Goal: Information Seeking & Learning: Check status

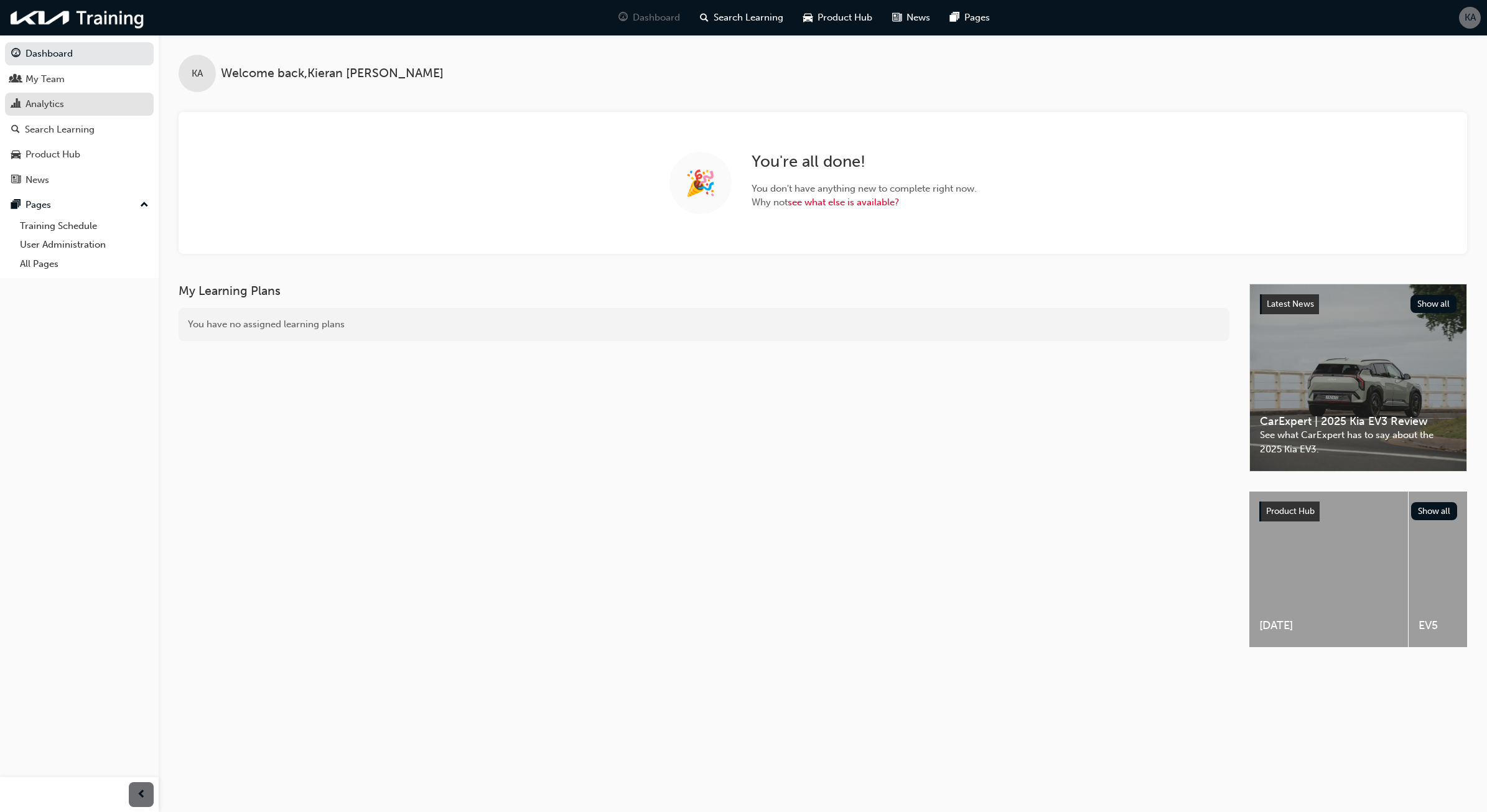
click at [112, 111] on div "Analytics" at bounding box center [79, 104] width 136 height 15
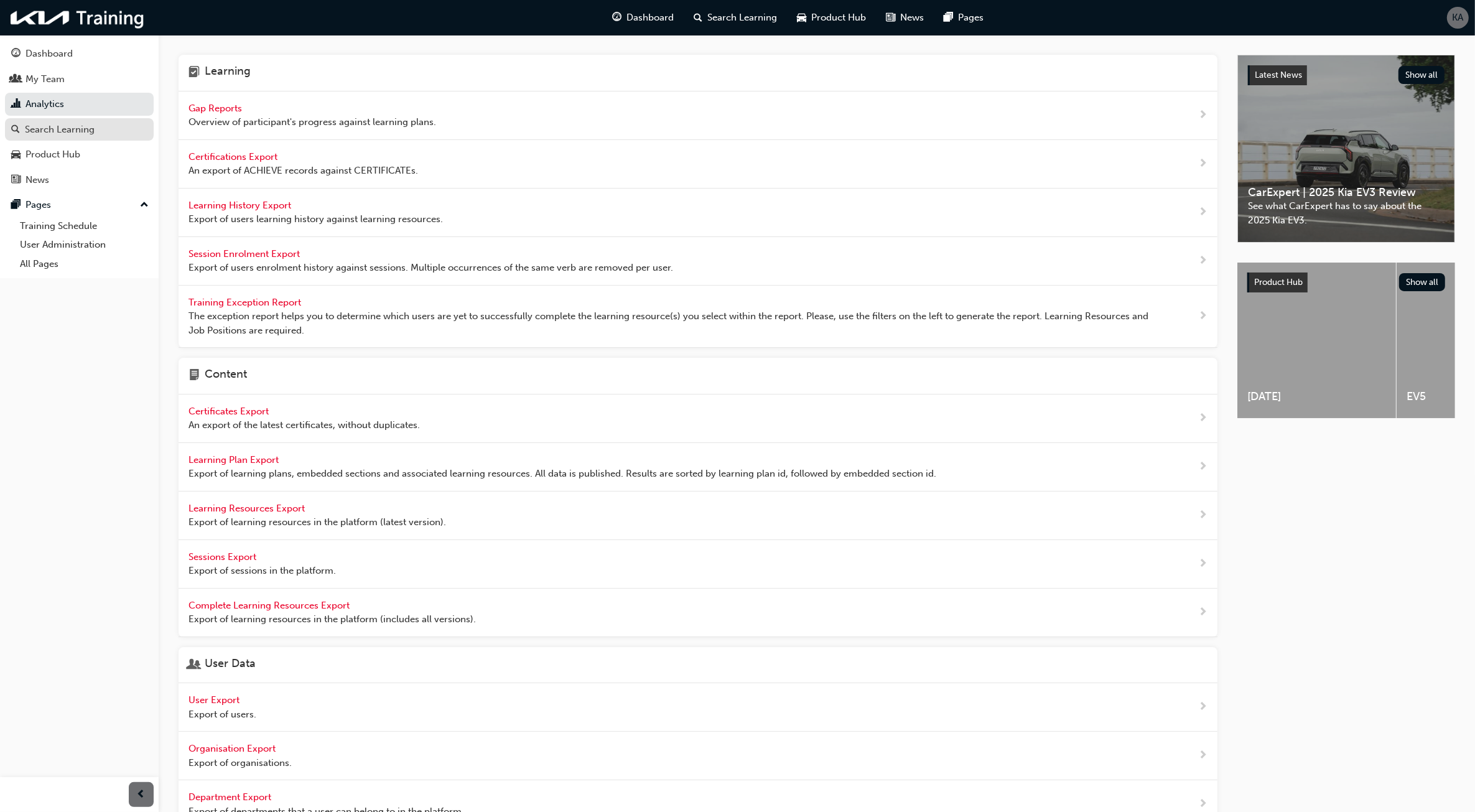
click at [119, 134] on div "Search Learning" at bounding box center [79, 130] width 136 height 15
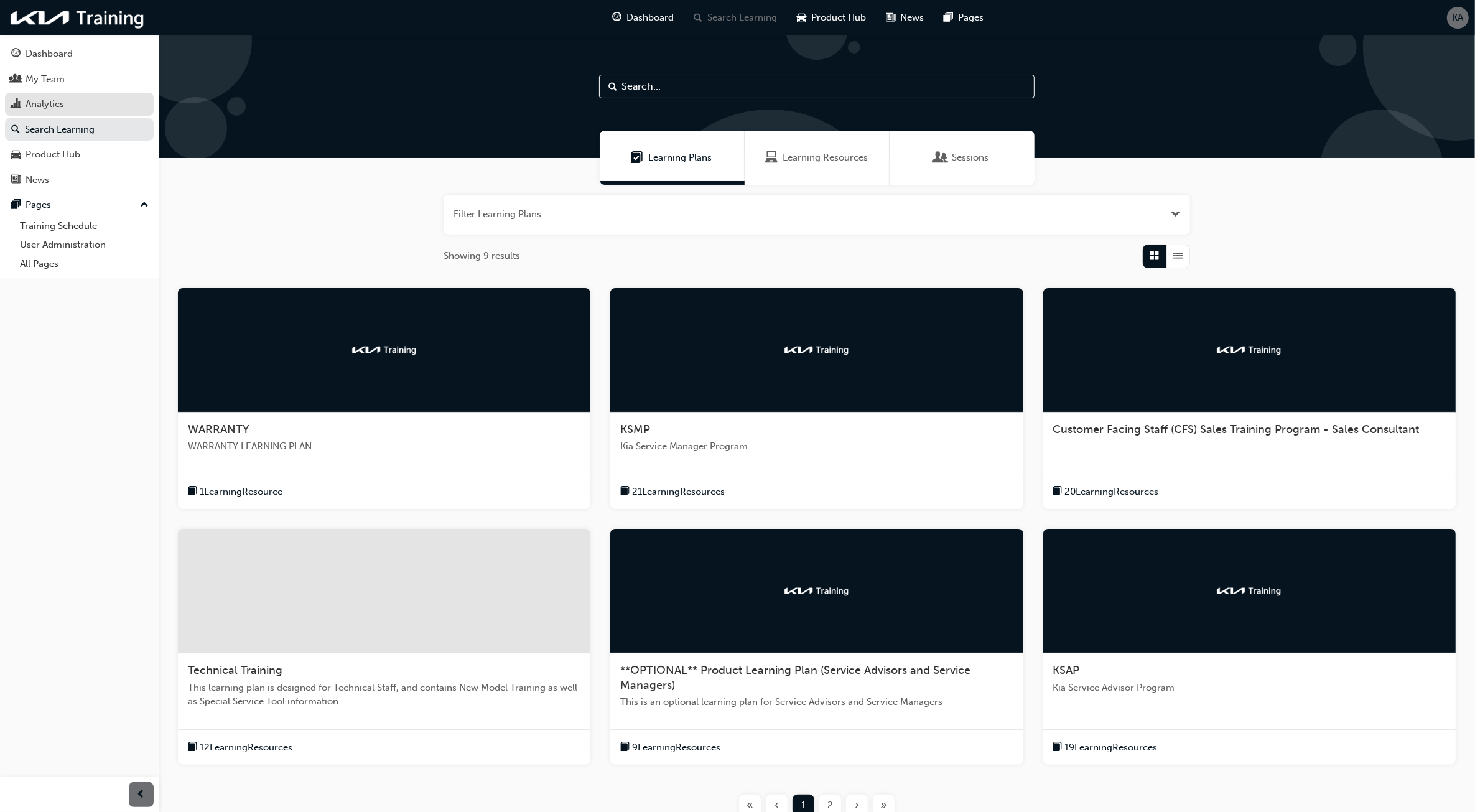
click at [66, 106] on div "Analytics" at bounding box center [79, 104] width 136 height 15
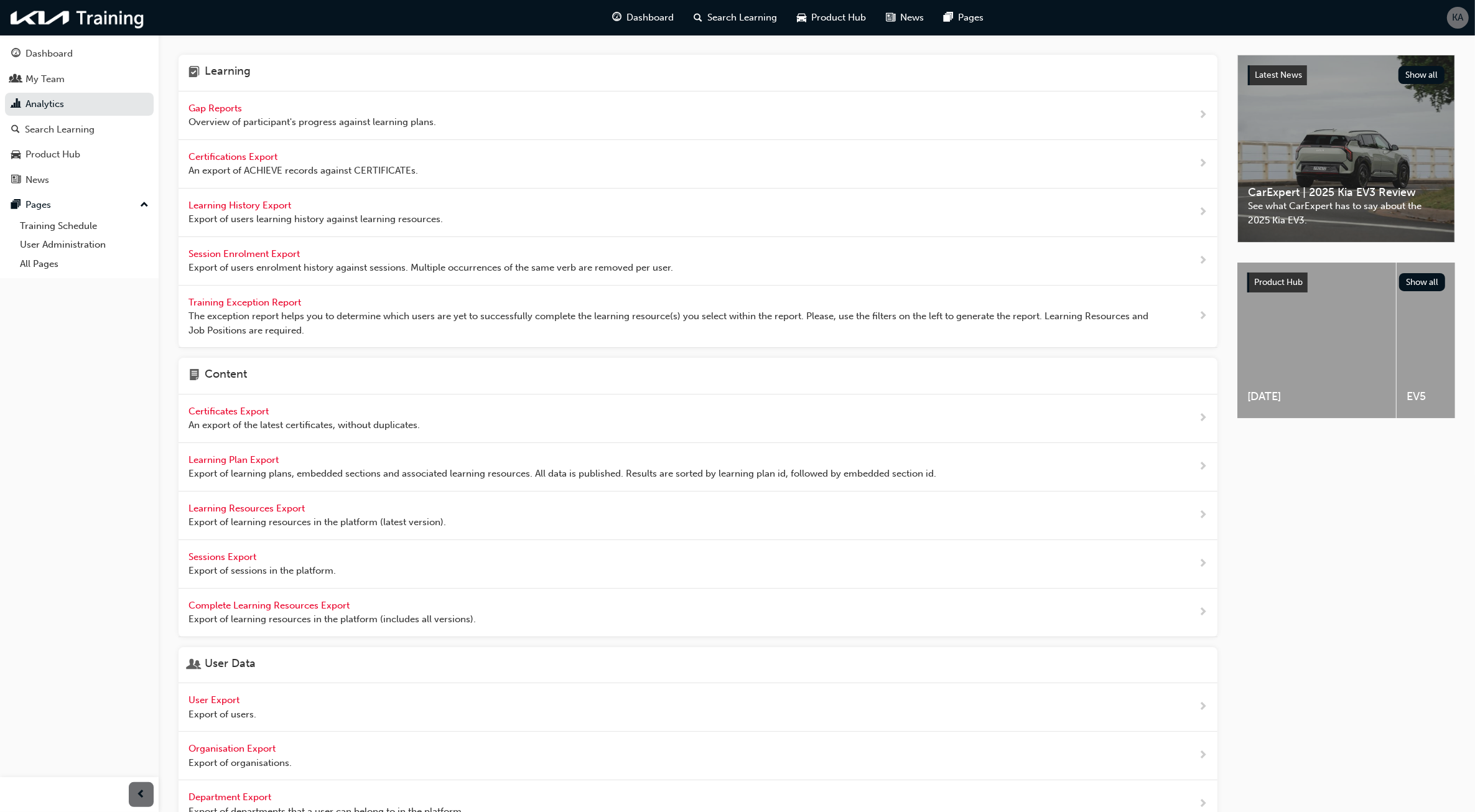
click at [327, 105] on div "Gap Reports Overview of participant's progress against learning plans." at bounding box center [312, 115] width 248 height 28
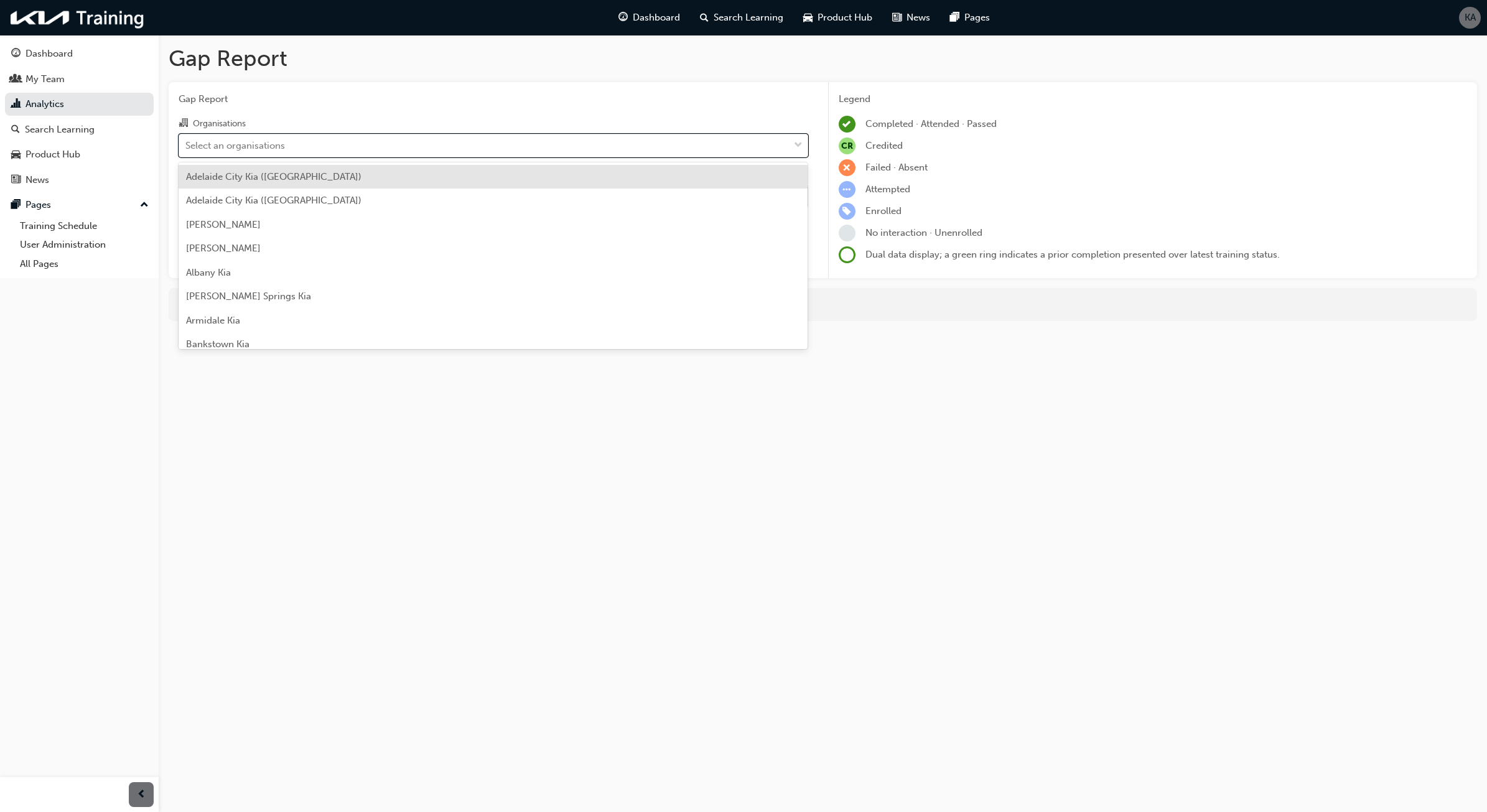
click at [483, 139] on div "Select an organisations" at bounding box center [484, 145] width 610 height 22
click at [186, 139] on input "Organisations option [GEOGRAPHIC_DATA] ([GEOGRAPHIC_DATA]) focused, 1 of 158. 1…" at bounding box center [185, 144] width 1 height 10
type input "lid"
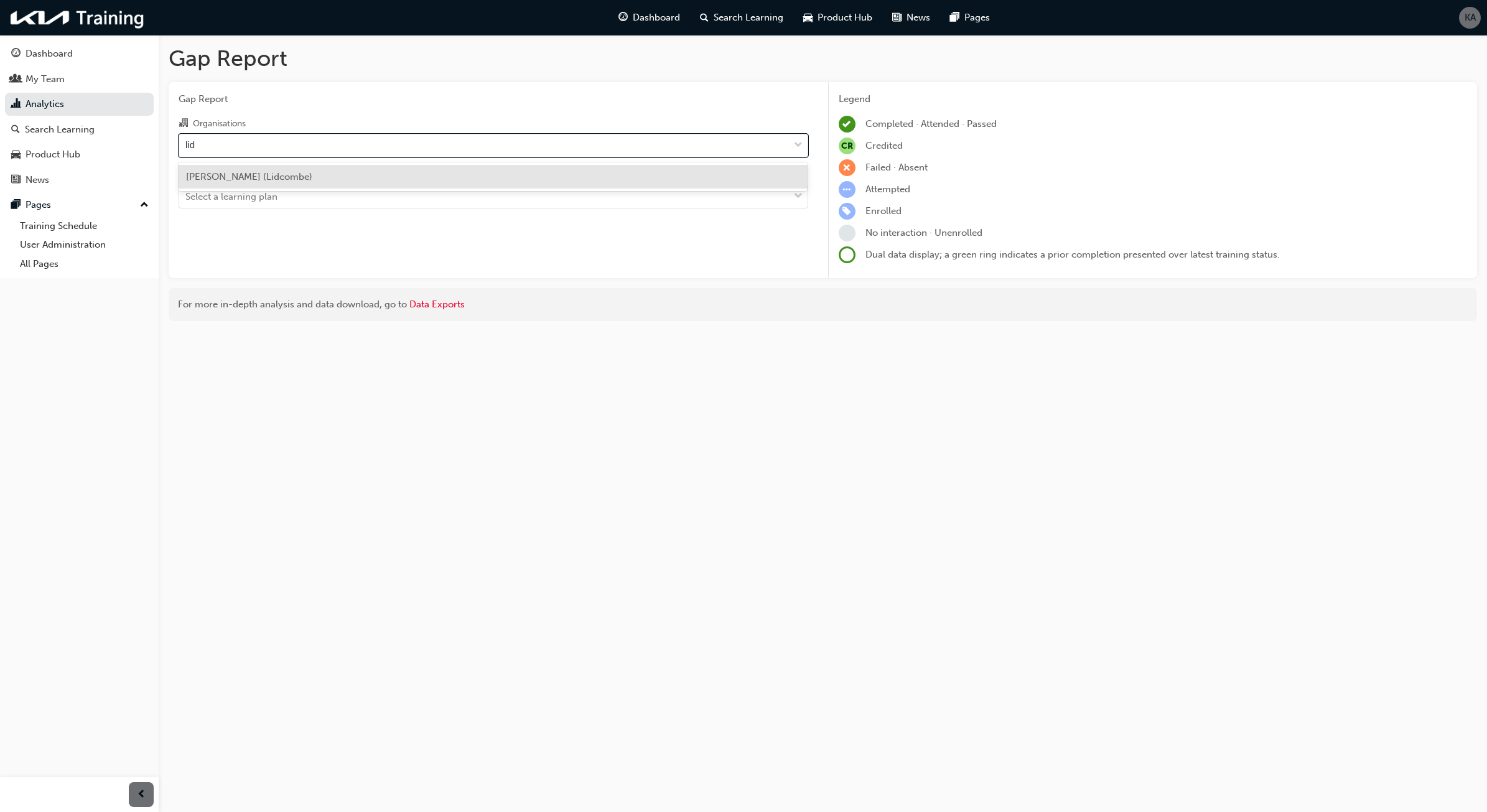
click at [576, 166] on div "[PERSON_NAME] (Lidcombe)" at bounding box center [493, 177] width 630 height 25
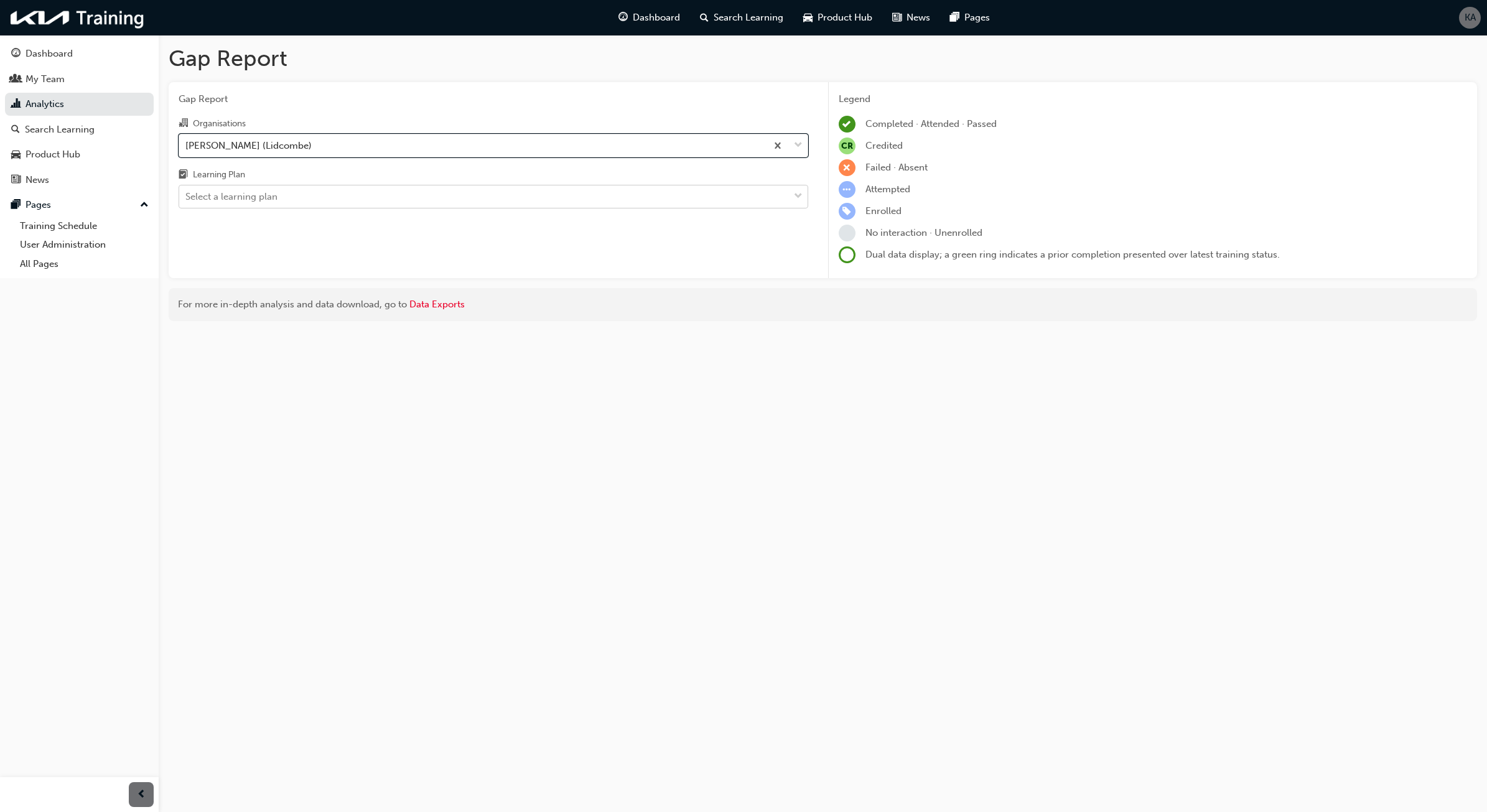
click at [558, 196] on div "Select a learning plan" at bounding box center [484, 197] width 610 height 22
click at [186, 196] on input "Learning Plan Select a learning plan" at bounding box center [185, 196] width 1 height 10
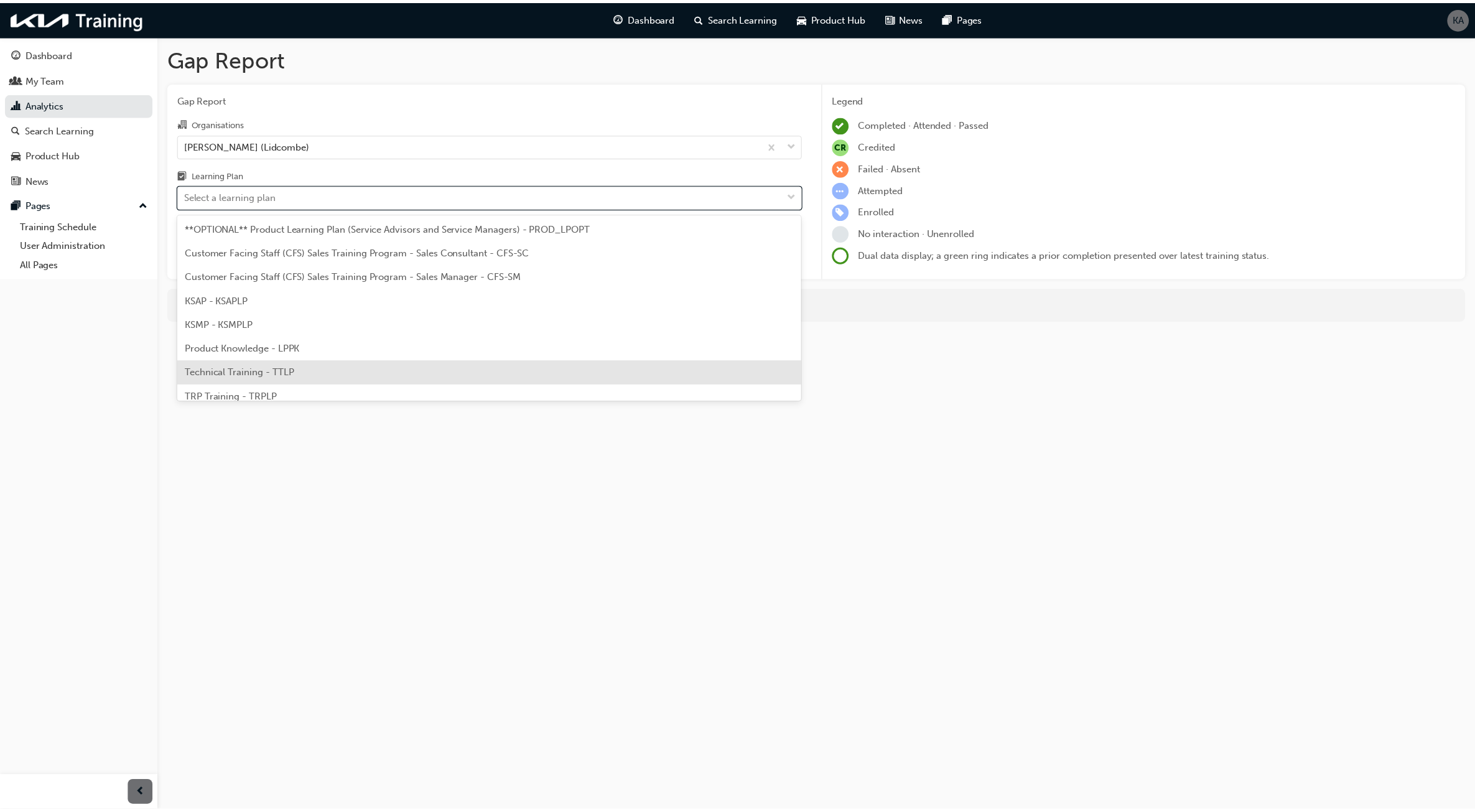
scroll to position [33, 0]
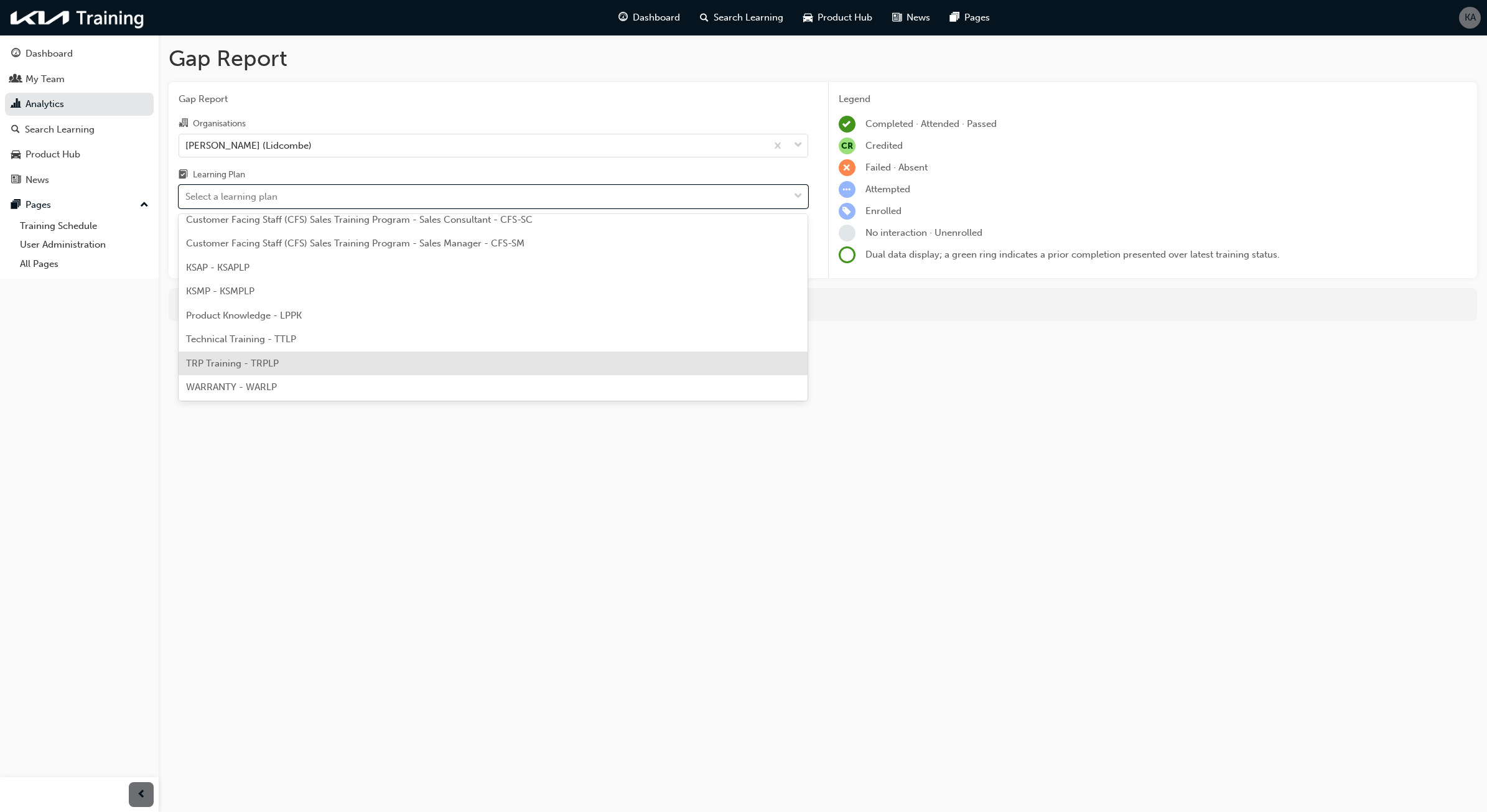
click at [281, 369] on div "TRP Training - TRPLP" at bounding box center [493, 364] width 630 height 25
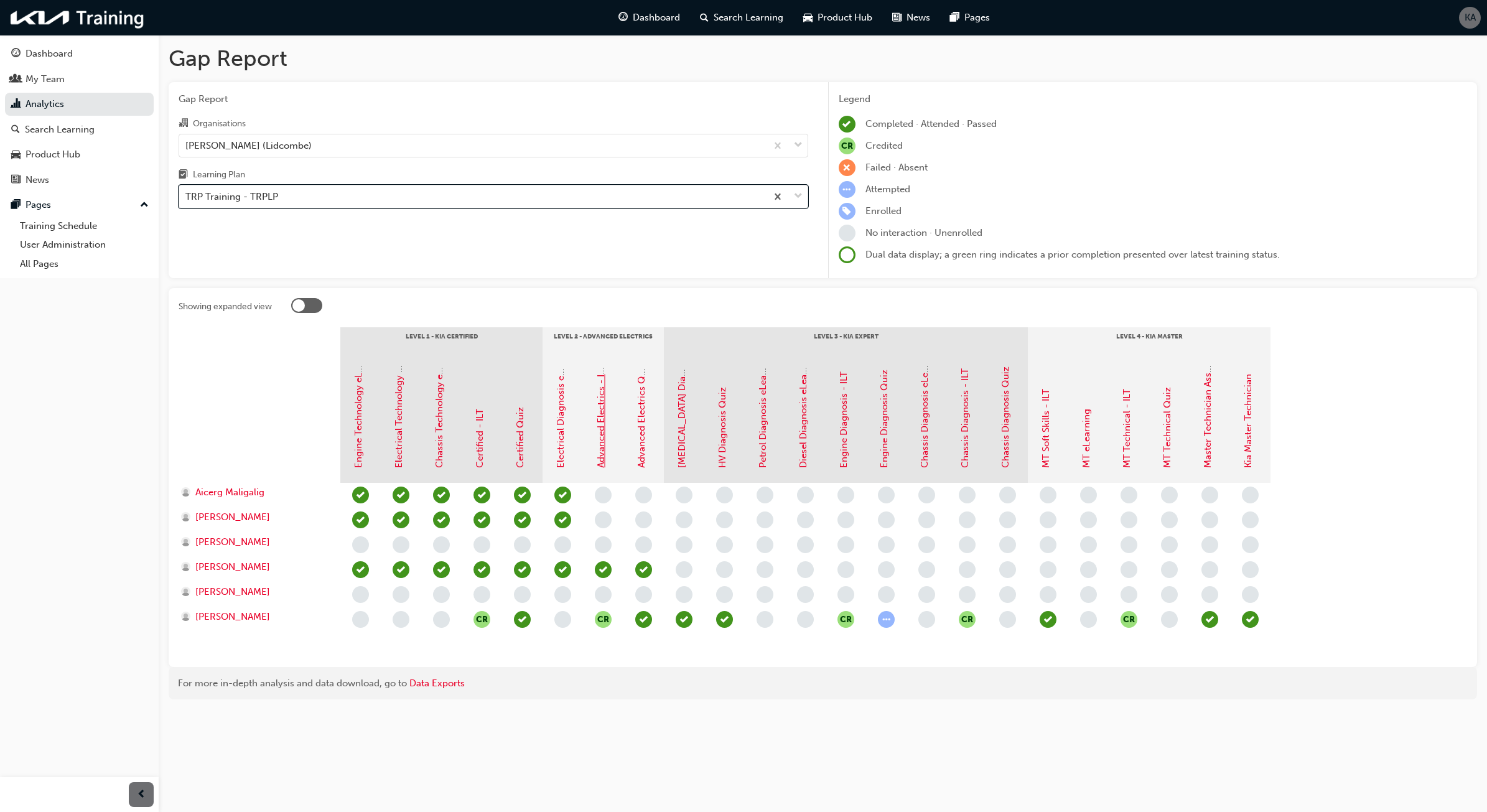
click at [596, 434] on link "Advanced Electrics - ILT" at bounding box center [601, 416] width 11 height 103
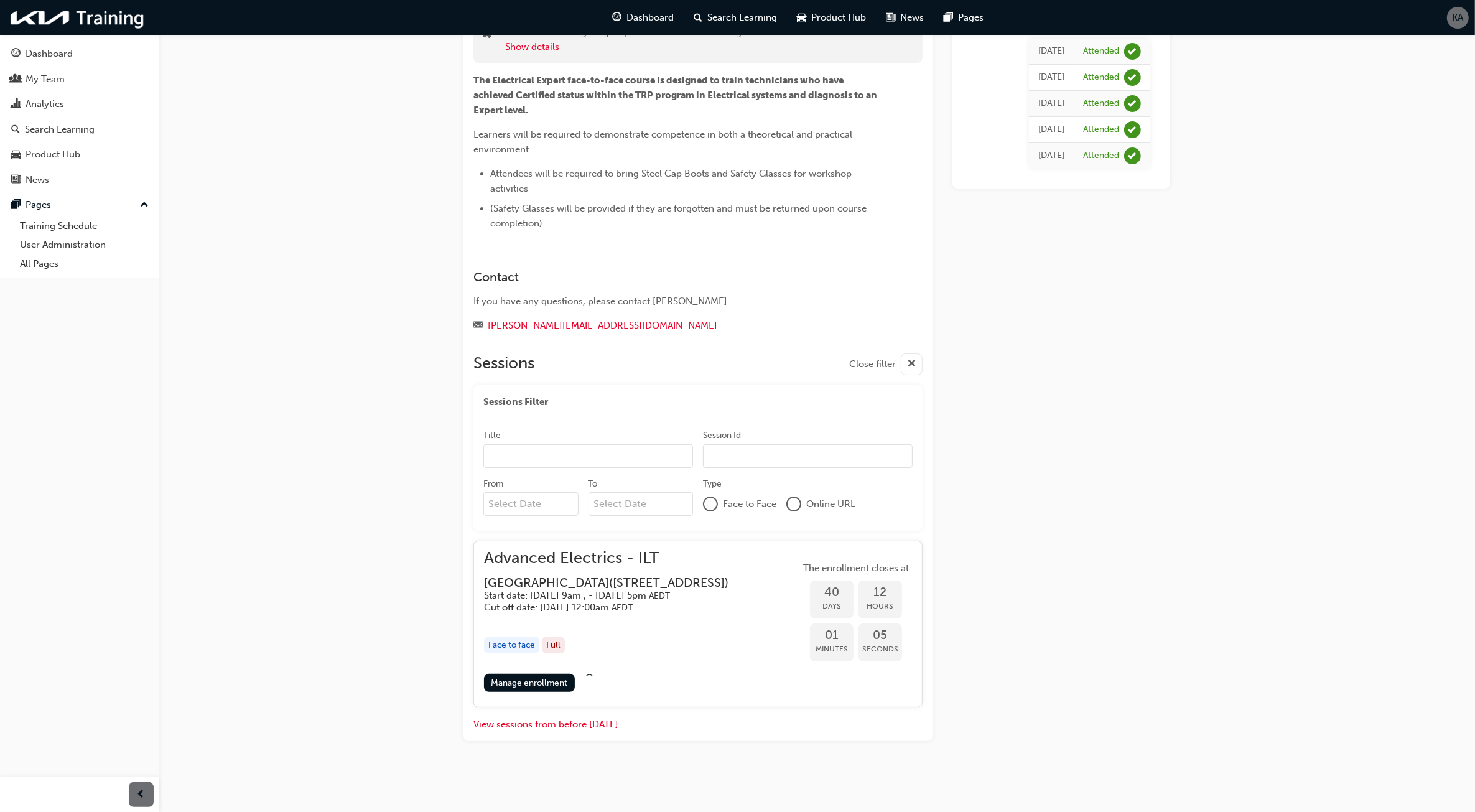
scroll to position [111, 0]
click at [558, 684] on link "Manage enrollment" at bounding box center [529, 682] width 91 height 18
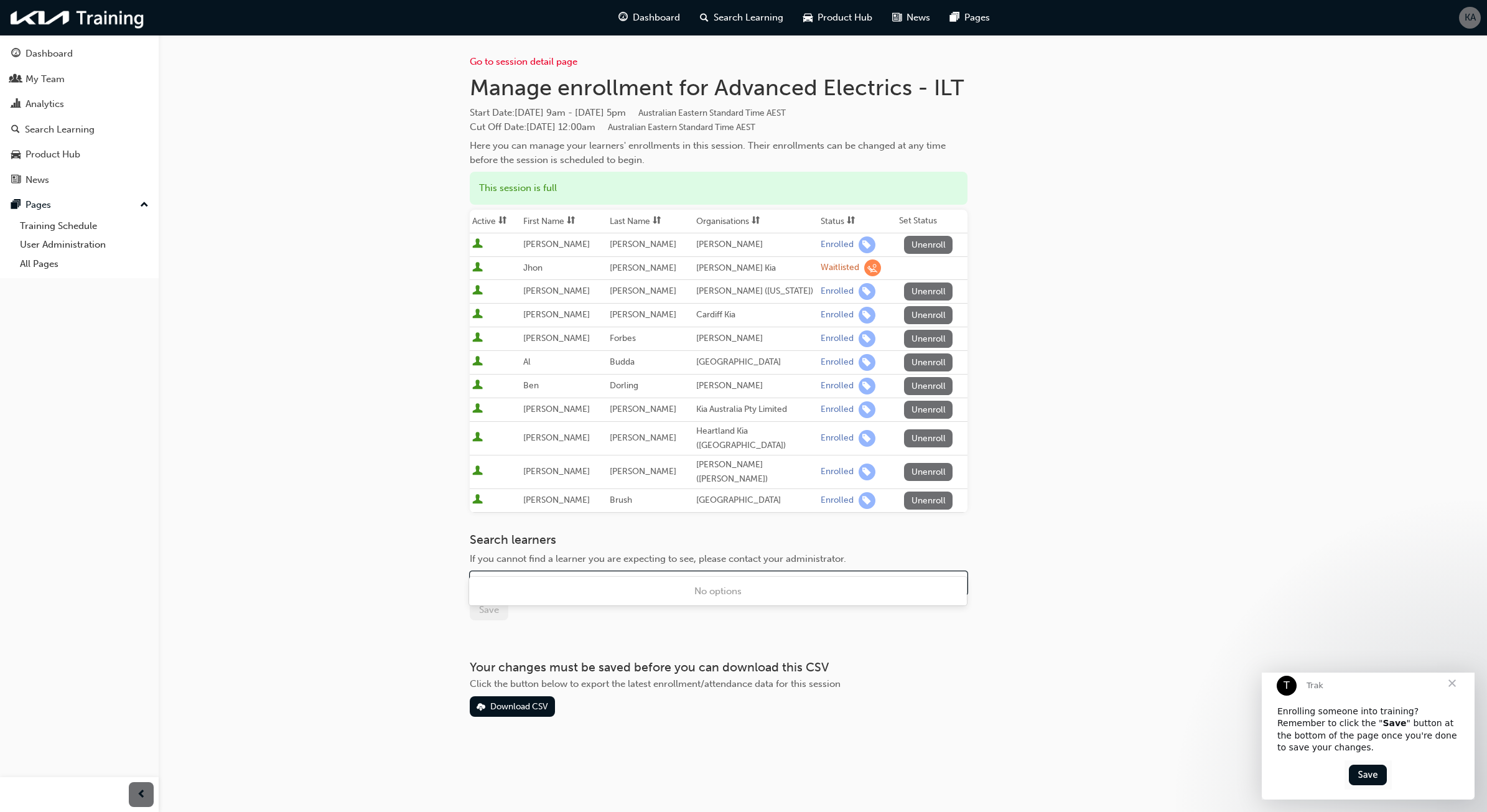
click at [563, 572] on div "Name" at bounding box center [708, 582] width 477 height 22
drag, startPoint x: 634, startPoint y: 113, endPoint x: 651, endPoint y: 113, distance: 17.0
click at [651, 113] on span "[DATE] 9am - [DATE] 5pm Australian Eastern Standard Time AEST" at bounding box center [649, 112] width 271 height 11
drag, startPoint x: 651, startPoint y: 113, endPoint x: 666, endPoint y: 113, distance: 15.0
click at [666, 113] on span "[DATE] 9am - [DATE] 5pm Australian Eastern Standard Time AEST" at bounding box center [649, 112] width 271 height 11
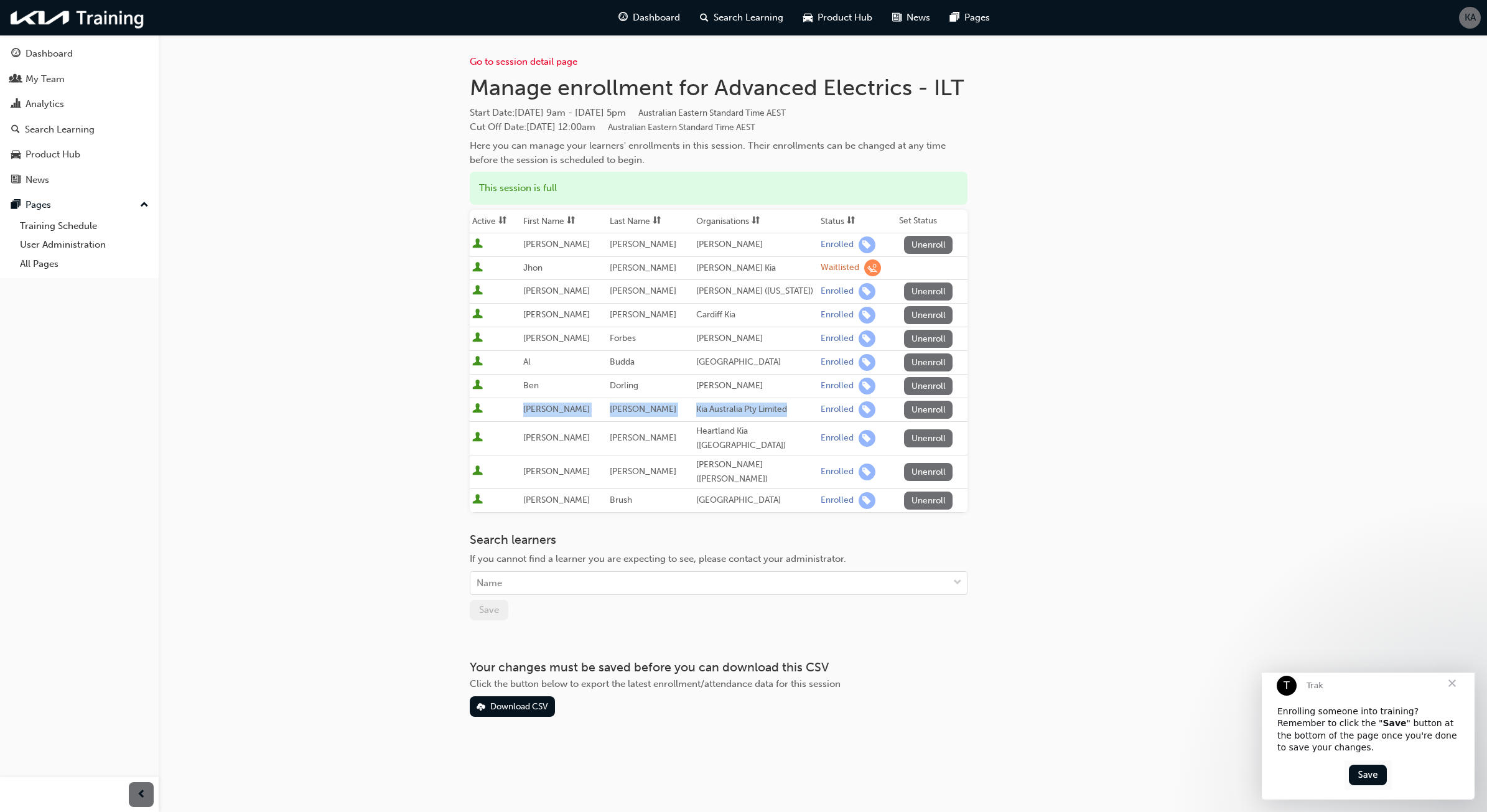
drag, startPoint x: 800, startPoint y: 406, endPoint x: 518, endPoint y: 411, distance: 282.0
click at [518, 411] on tr "[PERSON_NAME] Australia Pty Limited Enrolled Unenroll" at bounding box center [718, 409] width 497 height 24
drag, startPoint x: 752, startPoint y: 361, endPoint x: 520, endPoint y: 369, distance: 232.1
click at [520, 369] on tr "Al Budda Goulburn City Kia Enrolled Unenroll" at bounding box center [718, 362] width 497 height 24
drag, startPoint x: 700, startPoint y: 271, endPoint x: 508, endPoint y: 268, distance: 192.0
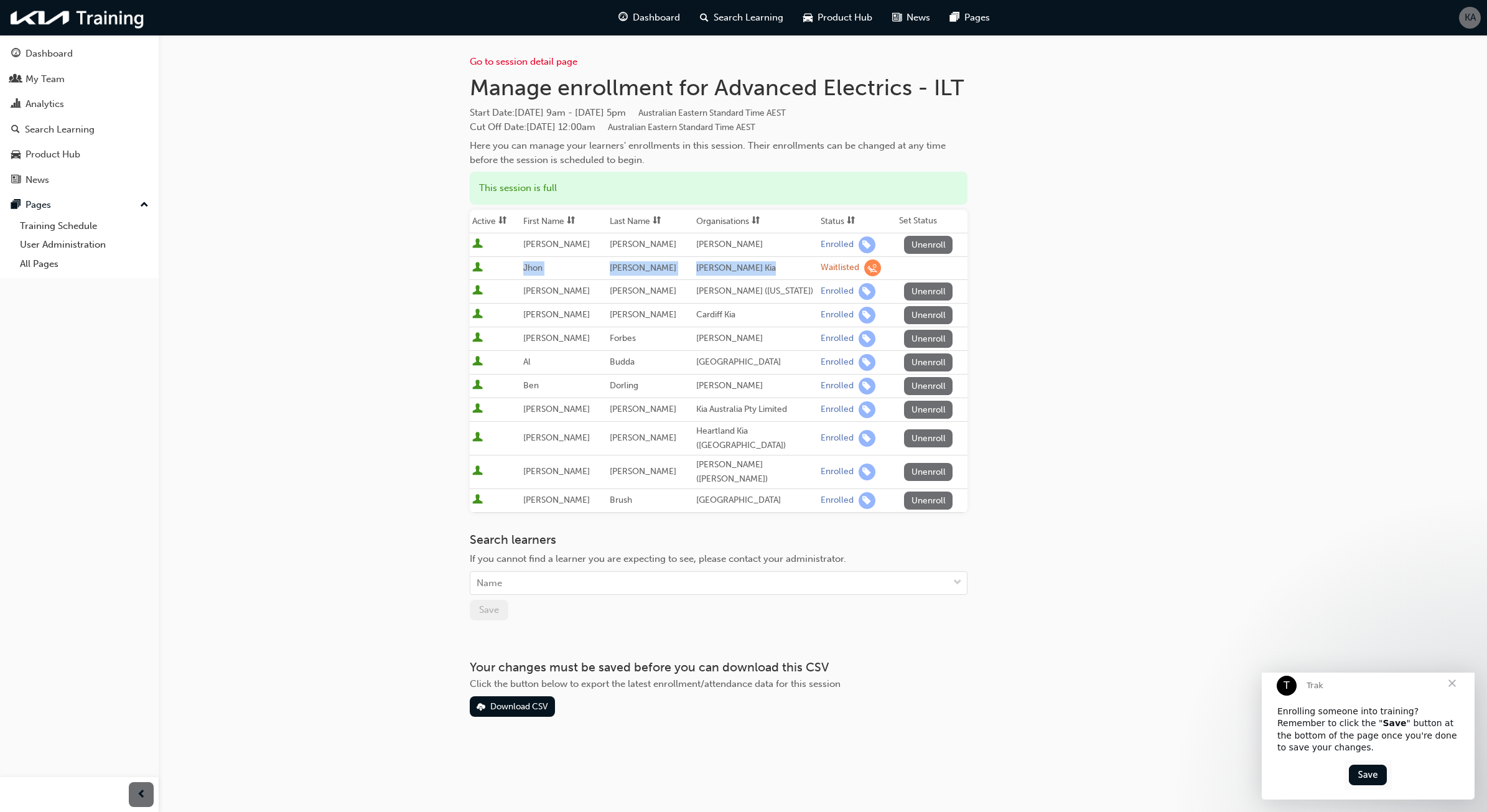
click at [508, 268] on tr "[PERSON_NAME] [PERSON_NAME] Kia Waitlisted" at bounding box center [718, 268] width 497 height 24
drag, startPoint x: 744, startPoint y: 243, endPoint x: 684, endPoint y: 241, distance: 60.0
click at [684, 241] on tr "[PERSON_NAME] [PERSON_NAME] Enrolled Unenroll" at bounding box center [718, 244] width 497 height 24
drag, startPoint x: 684, startPoint y: 241, endPoint x: 747, endPoint y: 249, distance: 63.5
click at [747, 249] on div "[PERSON_NAME]" at bounding box center [755, 244] width 119 height 14
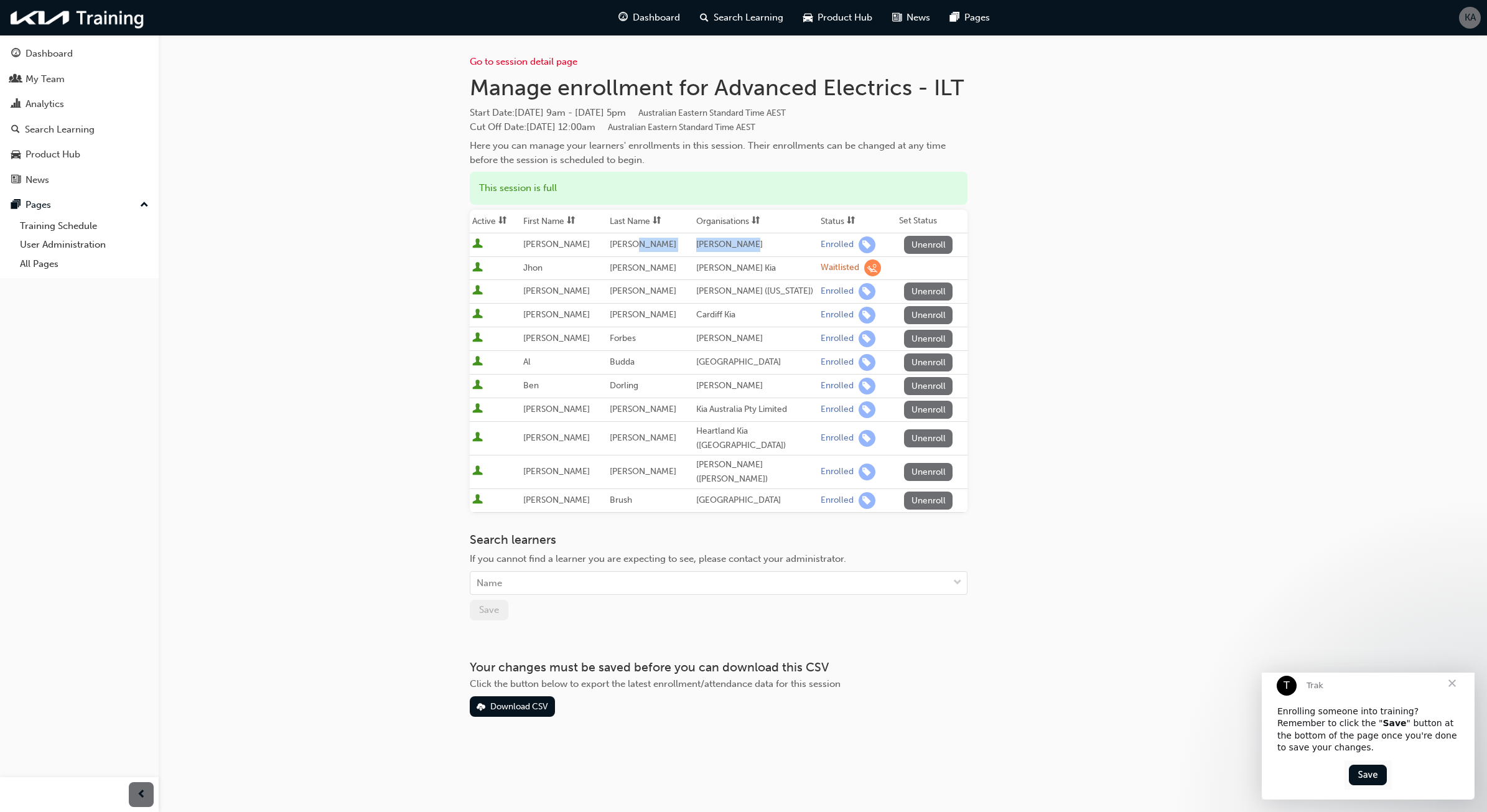
drag, startPoint x: 749, startPoint y: 245, endPoint x: 665, endPoint y: 243, distance: 84.0
click at [665, 243] on tr "[PERSON_NAME] [PERSON_NAME] Enrolled Unenroll" at bounding box center [718, 244] width 497 height 24
click at [769, 246] on div "[PERSON_NAME]" at bounding box center [755, 244] width 119 height 14
drag, startPoint x: 670, startPoint y: 23, endPoint x: 60, endPoint y: 112, distance: 616.5
click at [60, 112] on div "Analytics" at bounding box center [79, 104] width 136 height 15
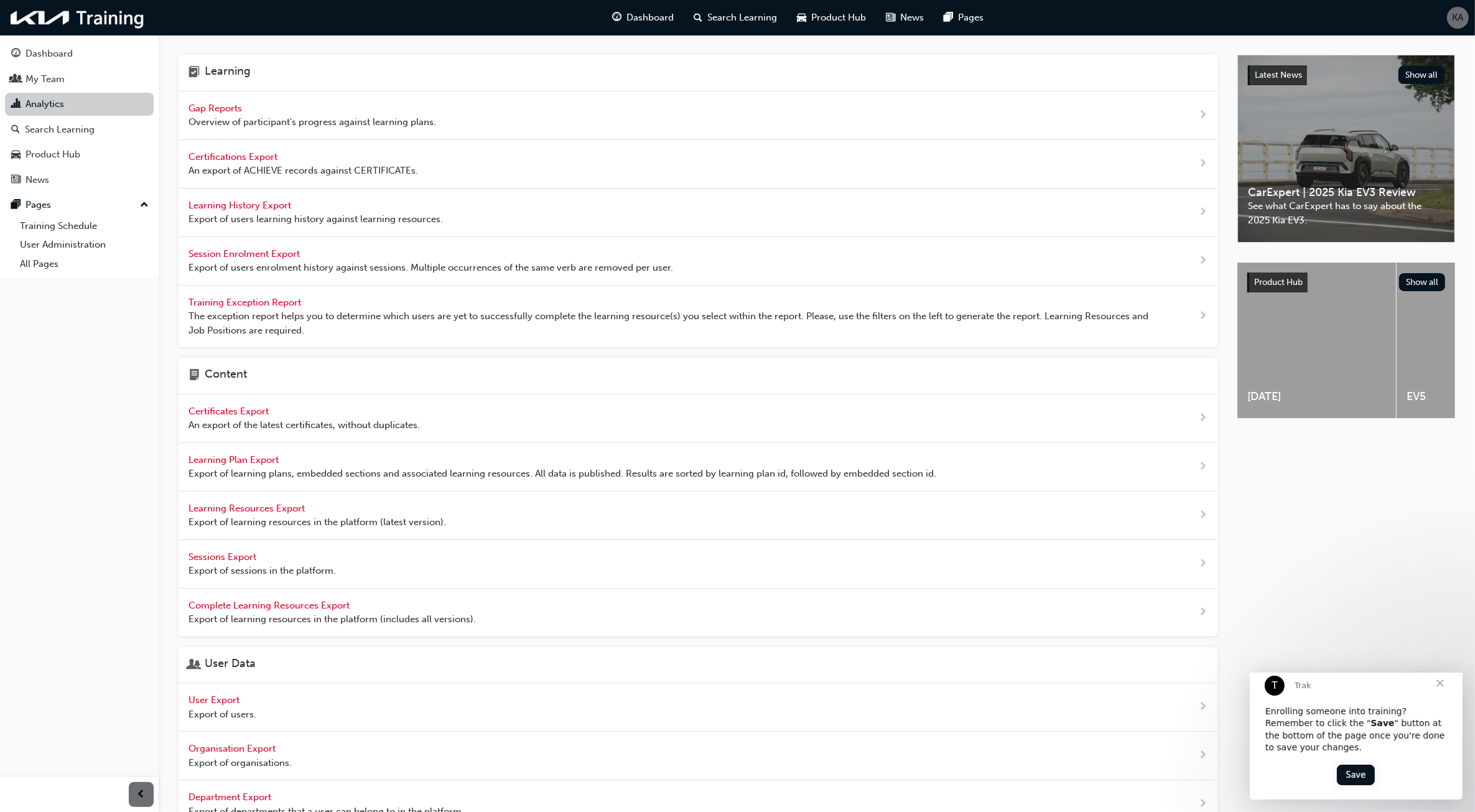
click at [66, 103] on link "Analytics" at bounding box center [78, 104] width 148 height 23
click at [226, 107] on span "Gap Reports" at bounding box center [216, 109] width 56 height 11
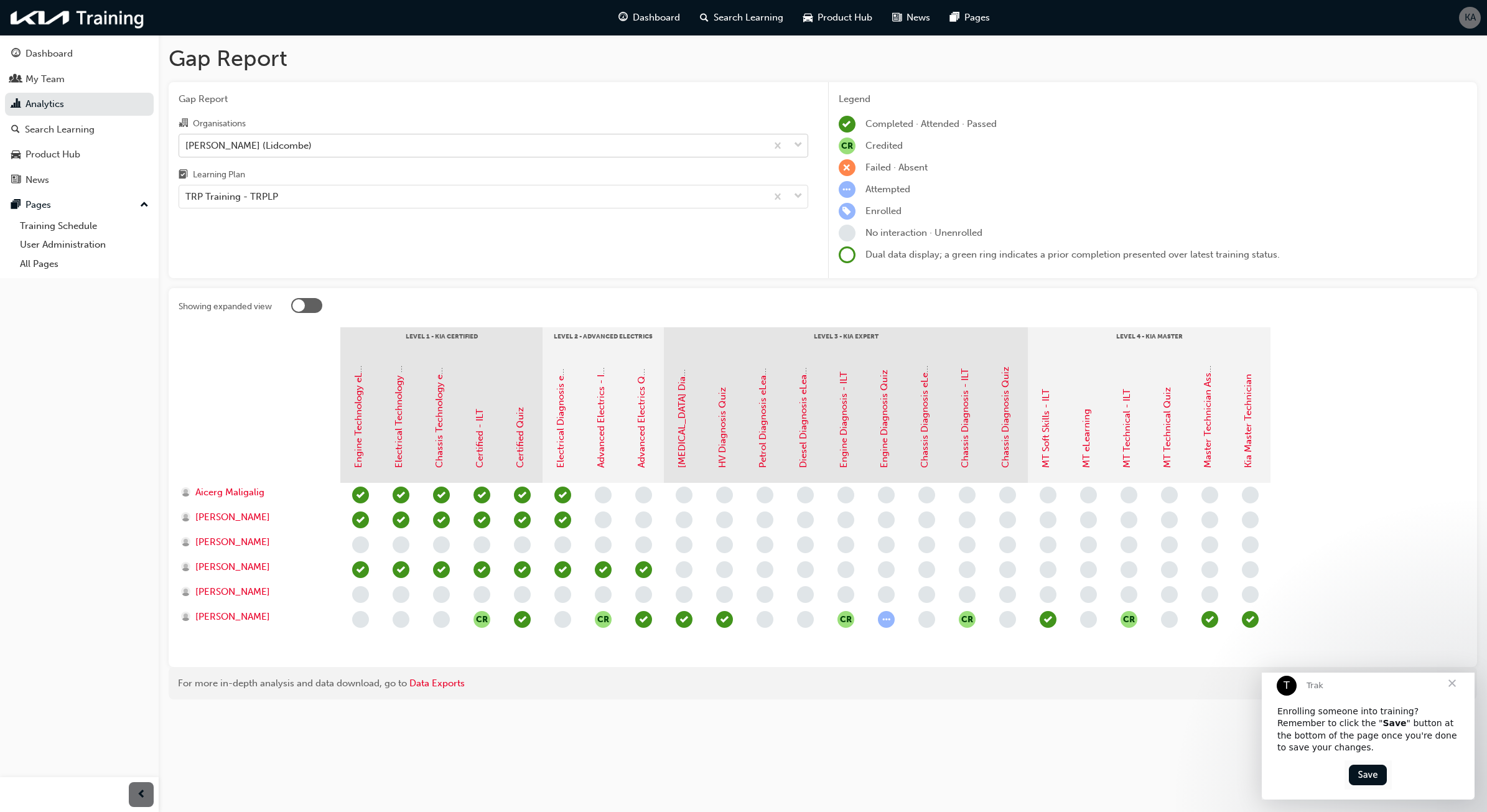
click at [400, 147] on div "[PERSON_NAME] (Lidcombe)" at bounding box center [473, 145] width 587 height 22
click at [186, 147] on input "Organisations [PERSON_NAME] (Lidcombe)" at bounding box center [185, 144] width 1 height 10
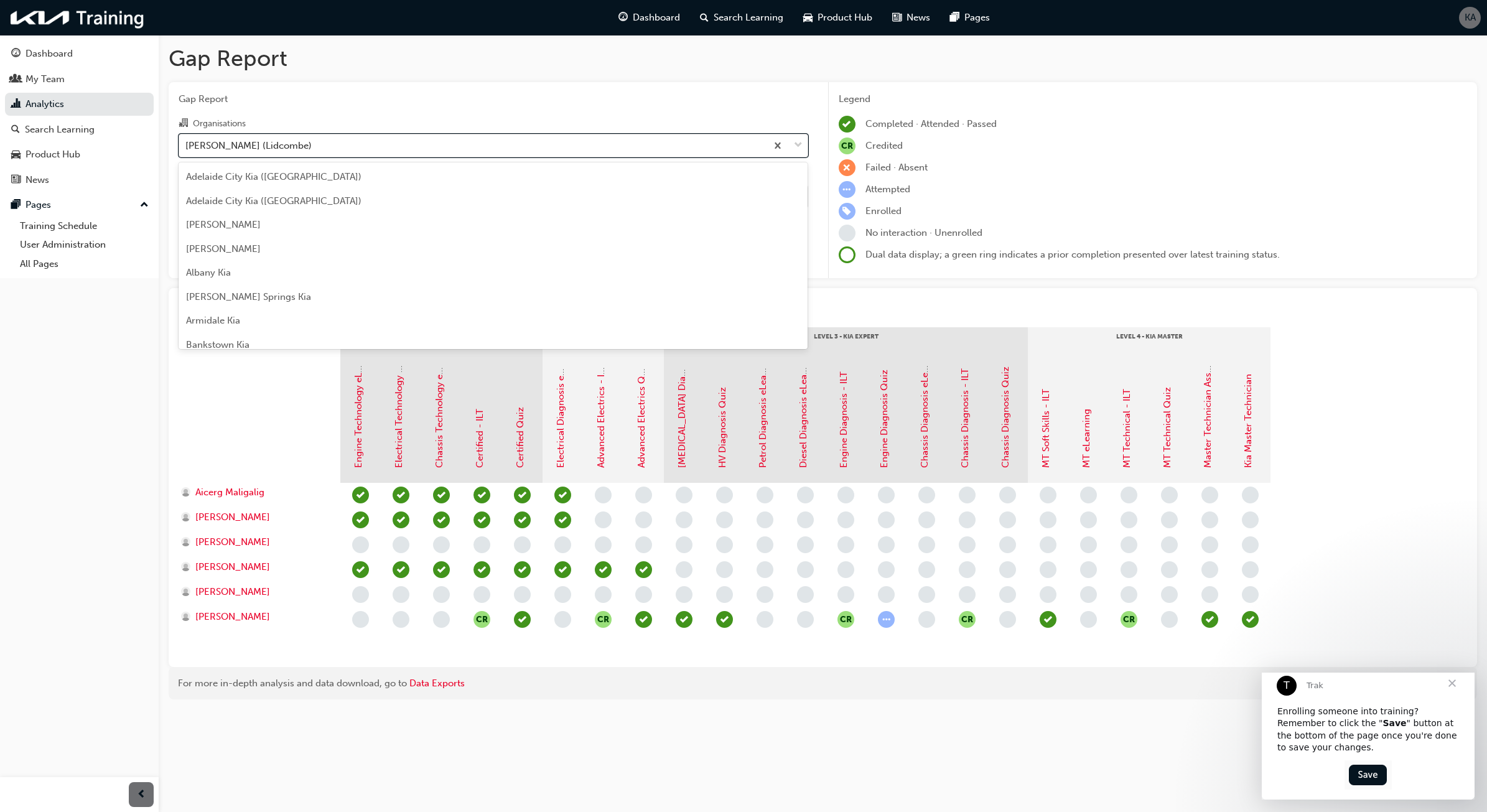
scroll to position [2647, 0]
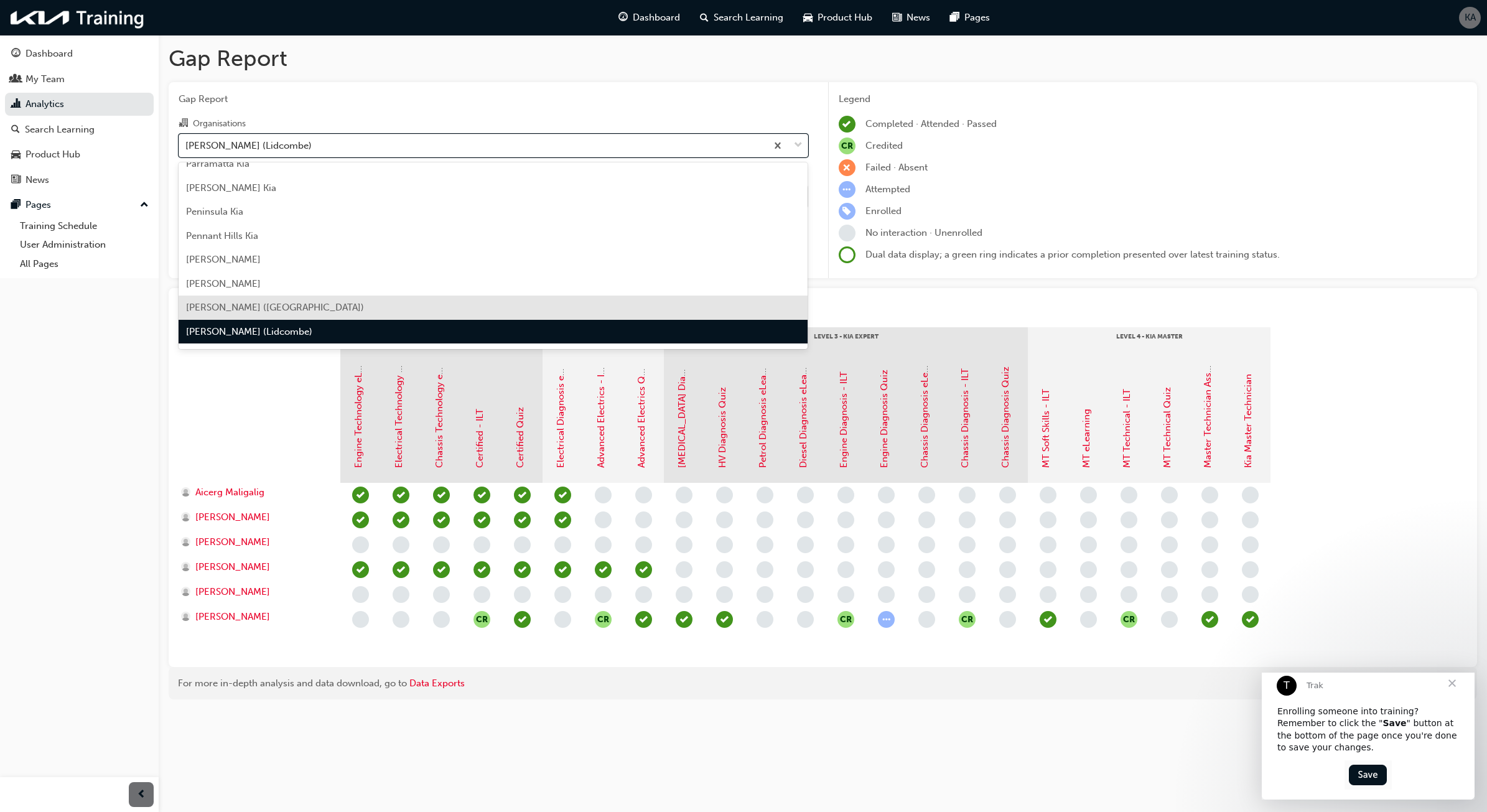
click at [403, 623] on span "learningRecordVerb_NONE-icon" at bounding box center [401, 619] width 17 height 17
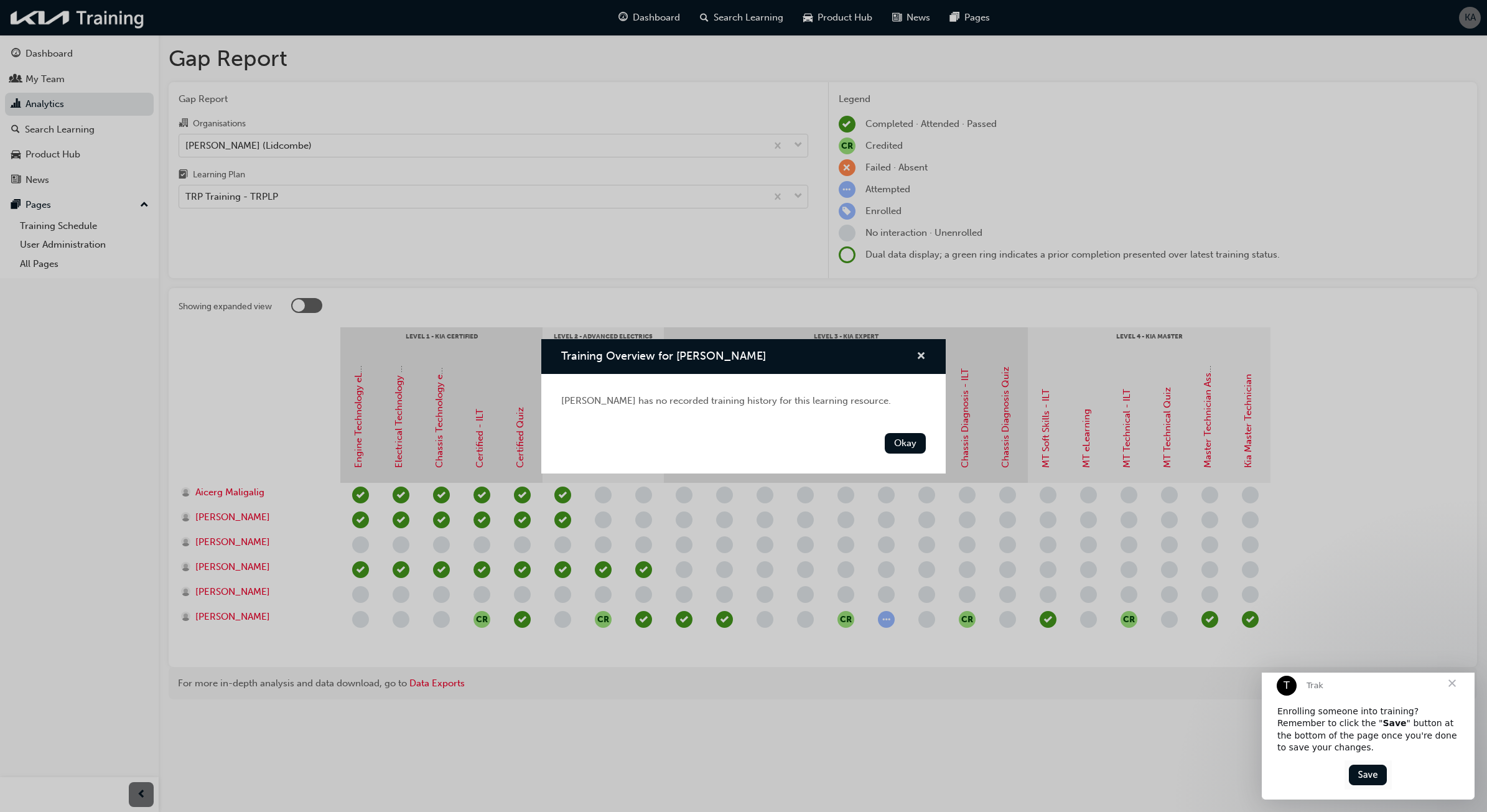
click at [921, 361] on span "cross-icon" at bounding box center [921, 357] width 9 height 11
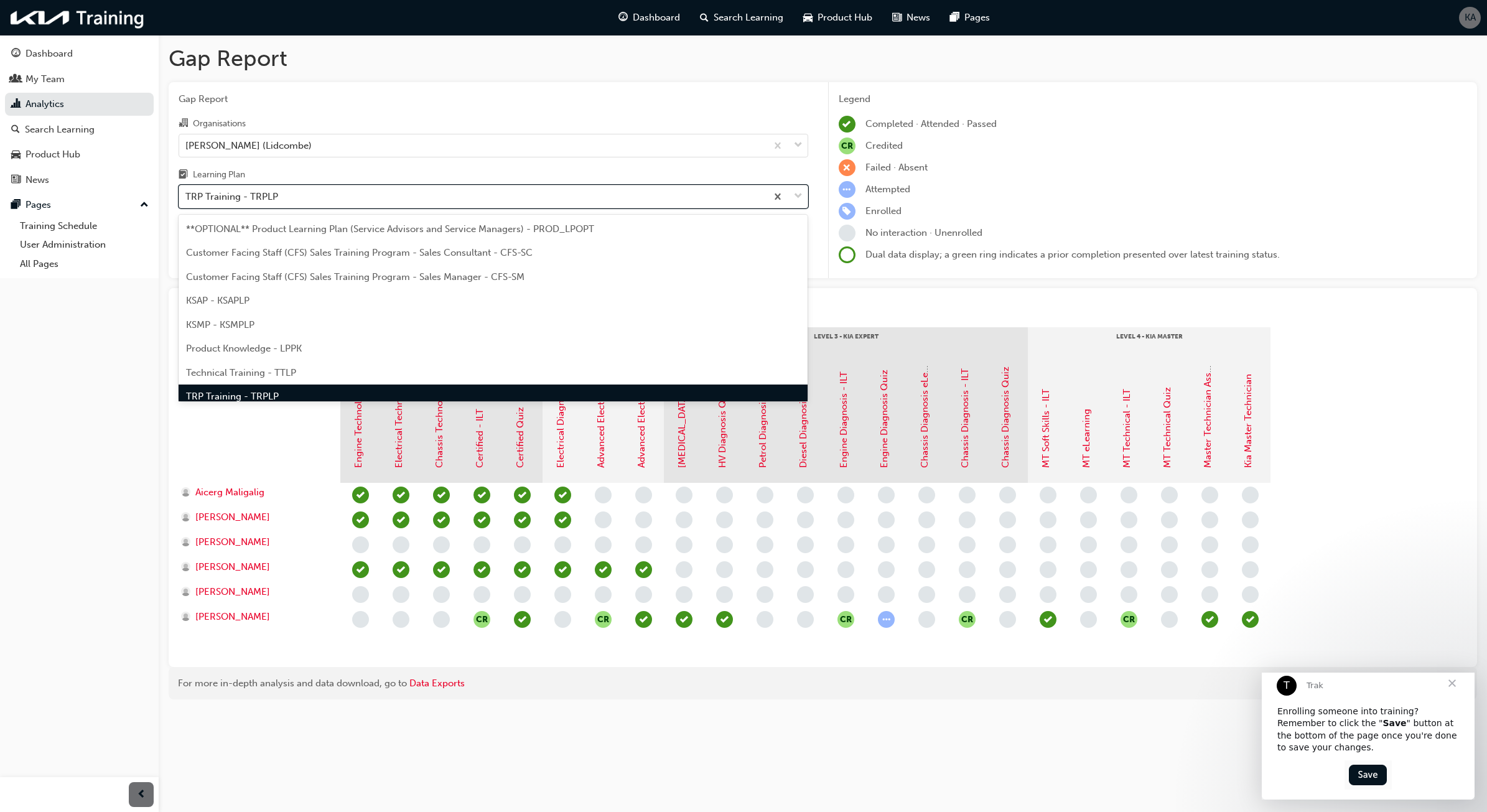
click at [296, 198] on div "TRP Training - TRPLP" at bounding box center [473, 197] width 587 height 22
click at [186, 198] on input "Learning Plan option TRP Training - TRPLP focused, 8 of 9. 9 results available.…" at bounding box center [185, 196] width 1 height 10
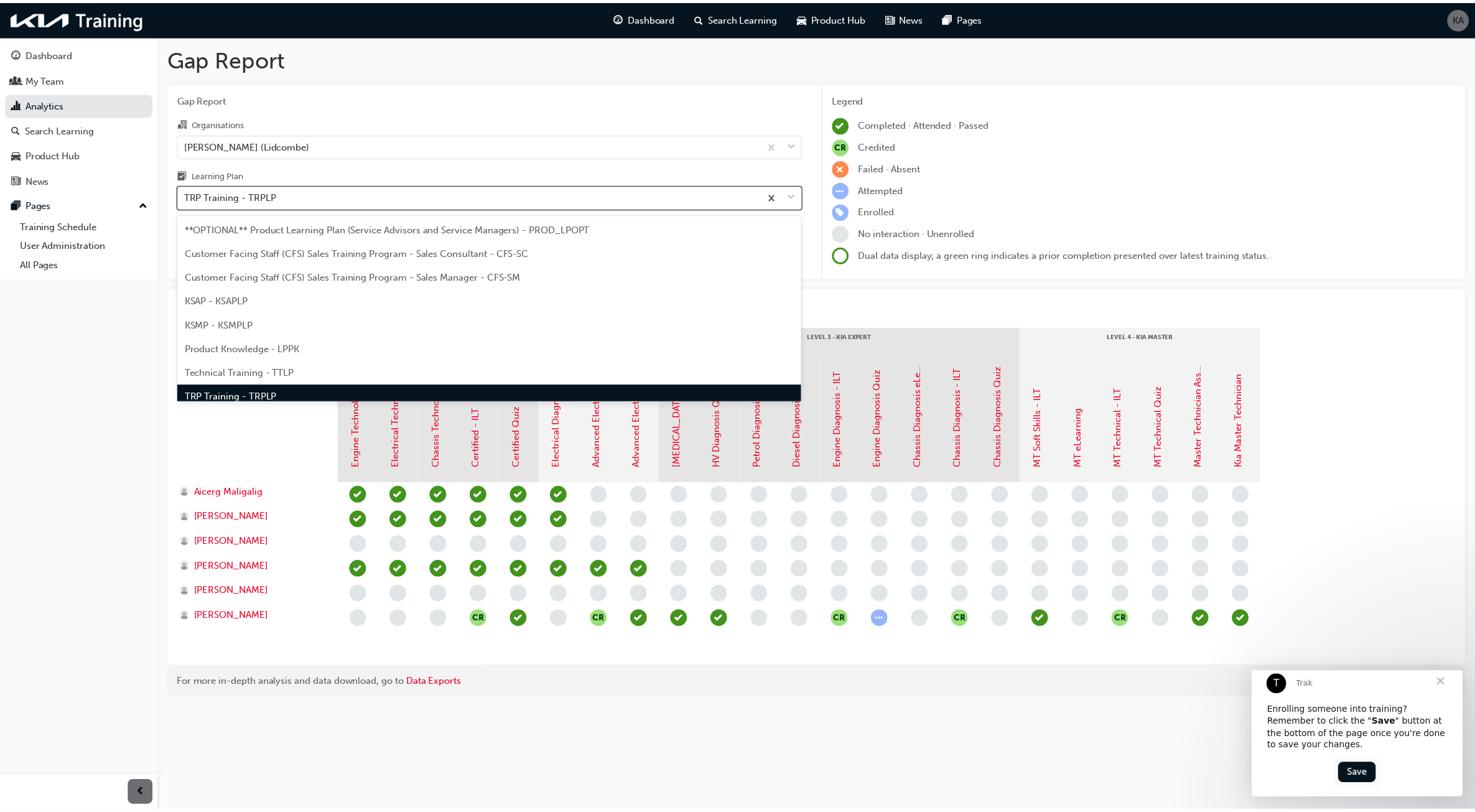
scroll to position [14, 0]
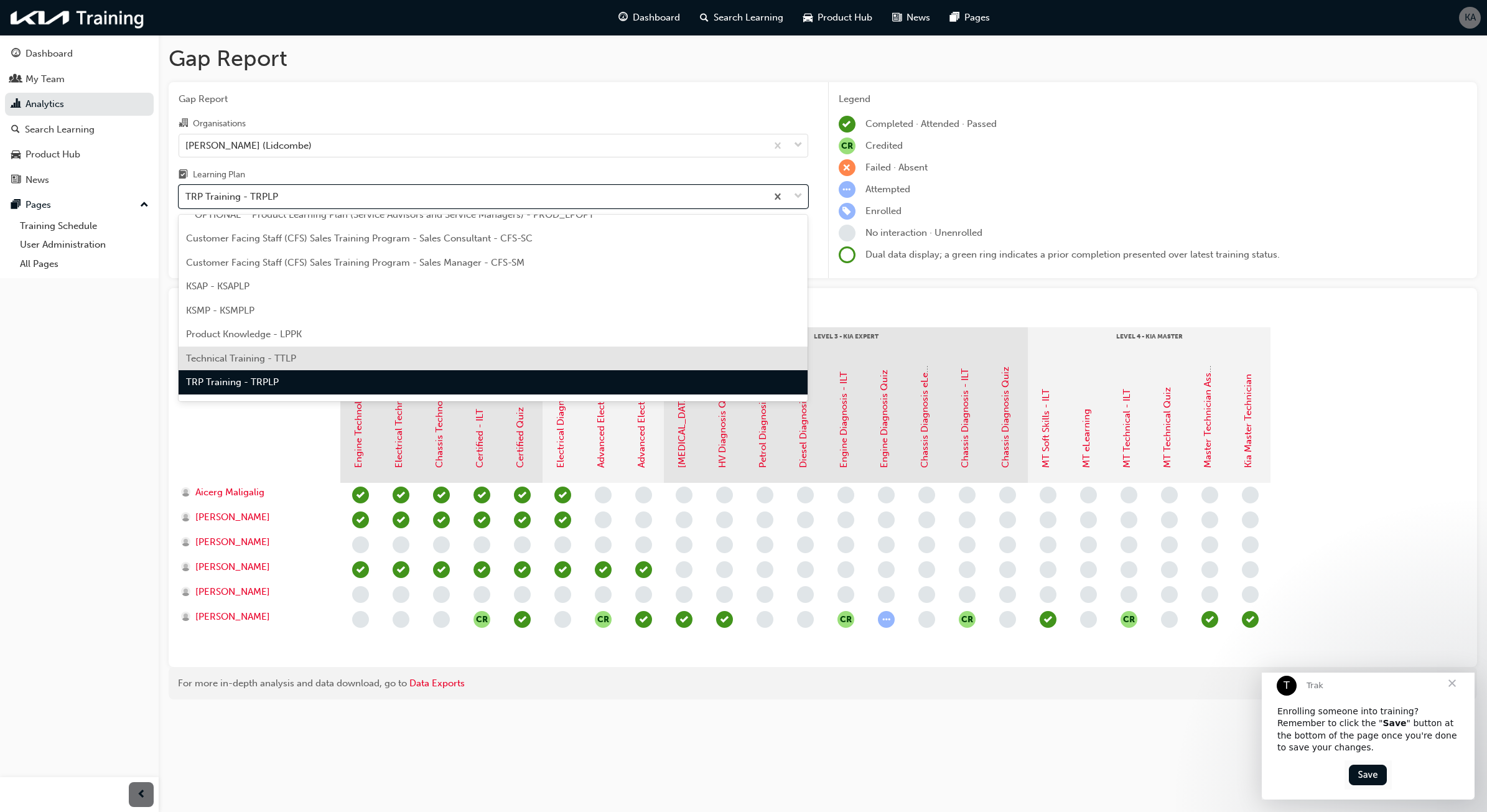
click at [290, 361] on span "Technical Training - TTLP" at bounding box center [241, 358] width 110 height 11
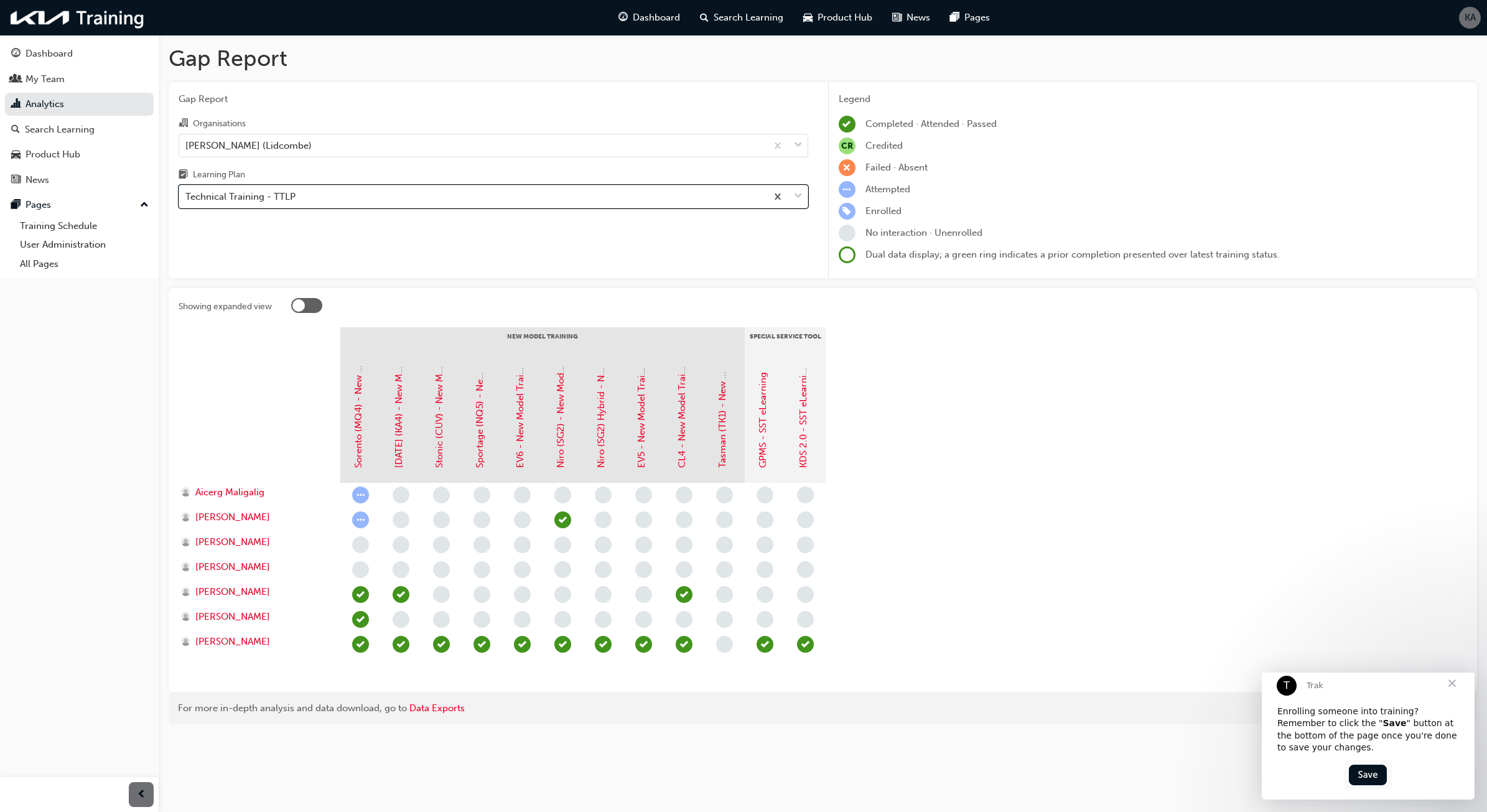
drag, startPoint x: 281, startPoint y: 199, endPoint x: 285, endPoint y: 208, distance: 9.8
click at [281, 199] on div "Technical Training - TTLP" at bounding box center [240, 197] width 110 height 14
click at [186, 199] on input "Learning Plan option Technical Training - TTLP, selected. 0 results available. …" at bounding box center [185, 196] width 1 height 10
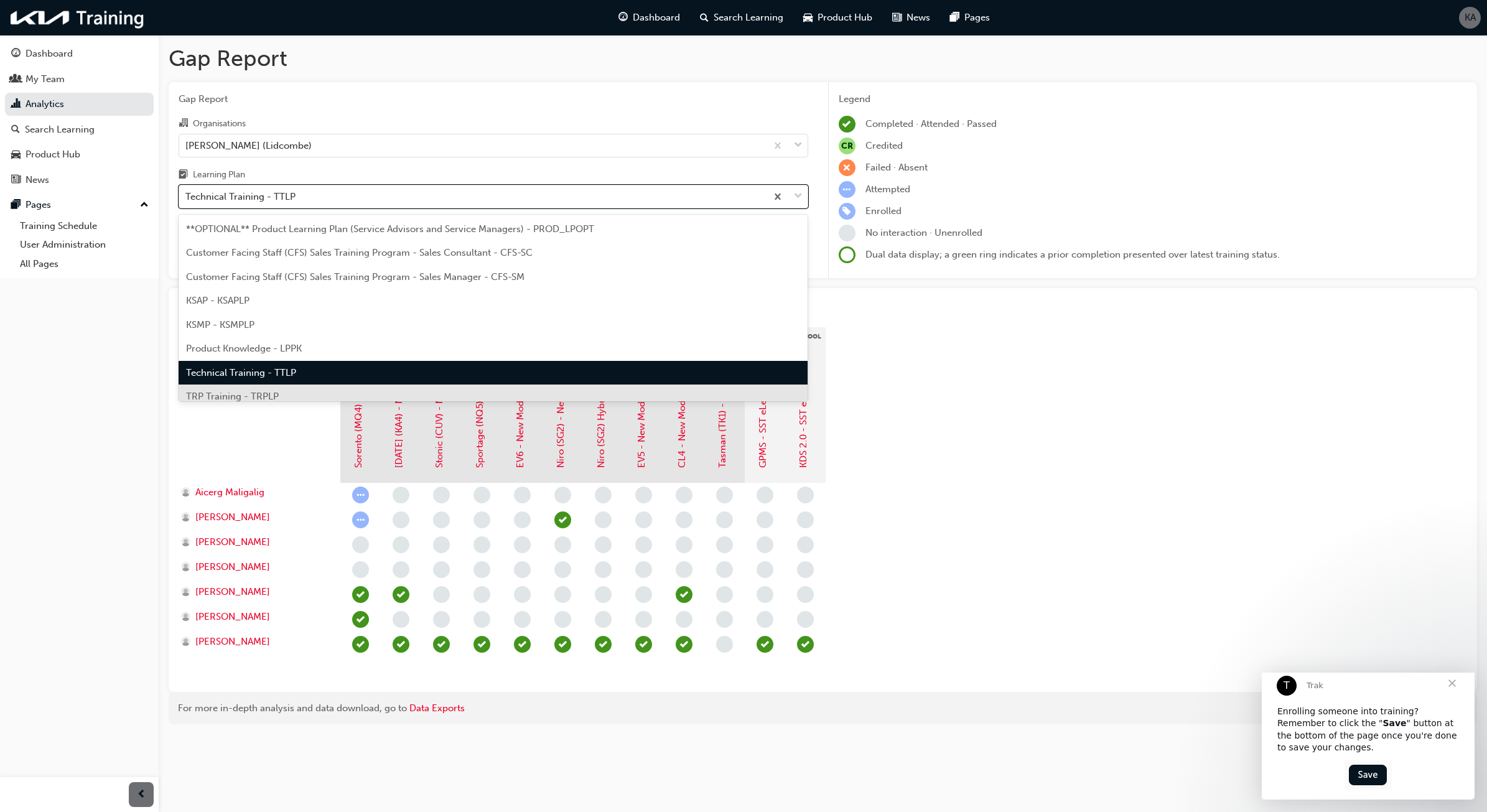
click at [280, 395] on div "TRP Training - TRPLP" at bounding box center [493, 397] width 630 height 25
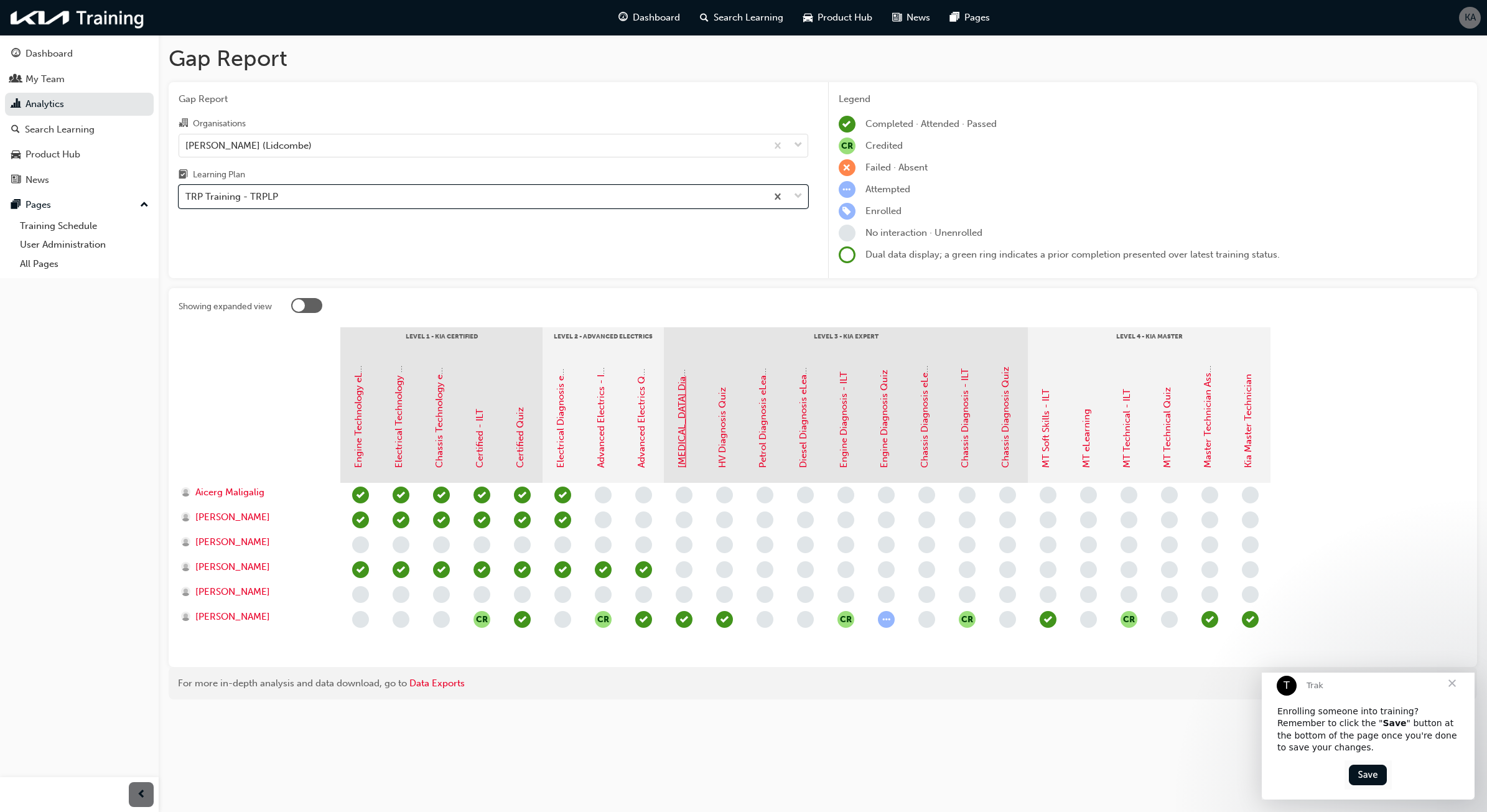
click at [685, 449] on link "[MEDICAL_DATA] Diagnosis - ILT" at bounding box center [682, 396] width 11 height 141
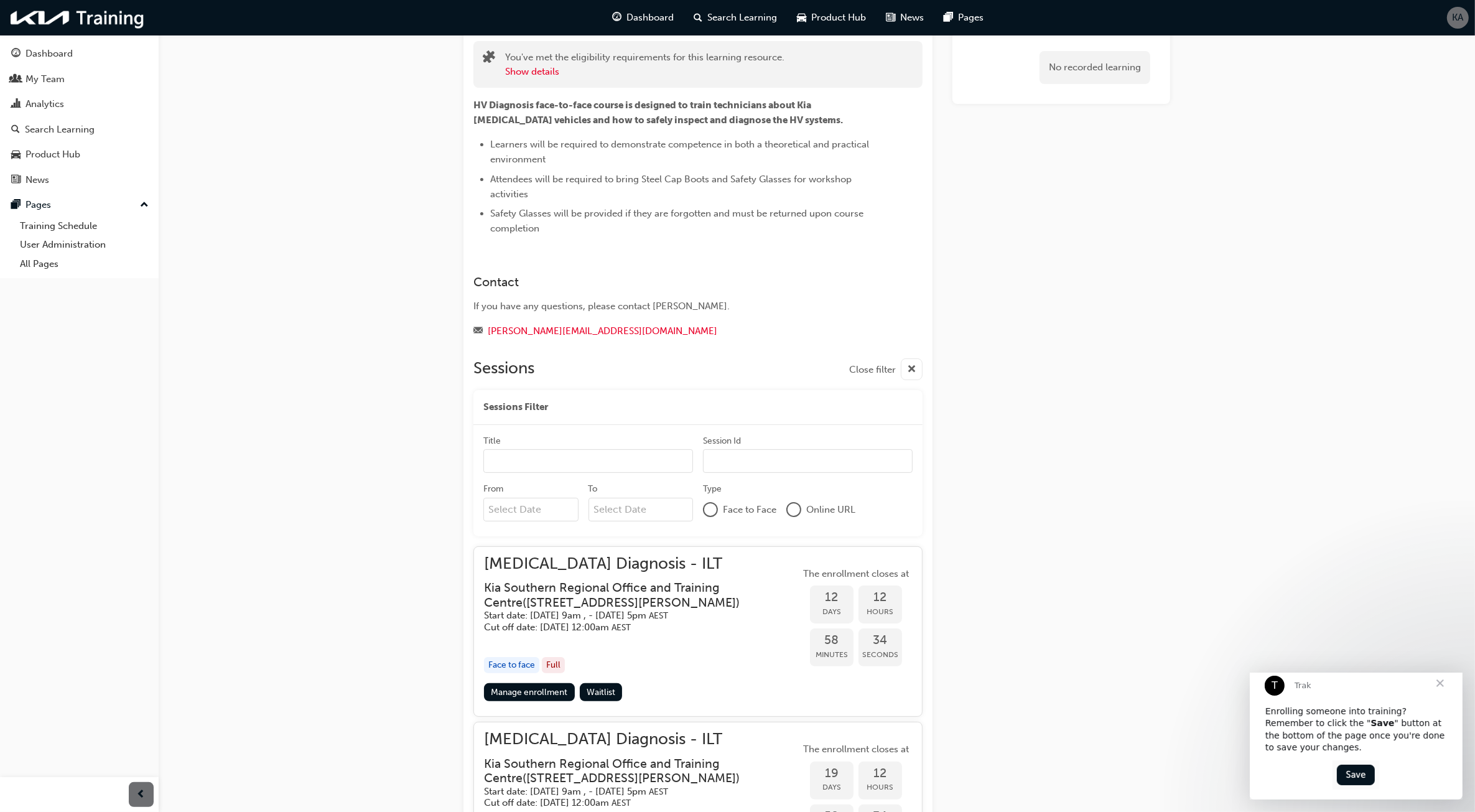
scroll to position [268, 0]
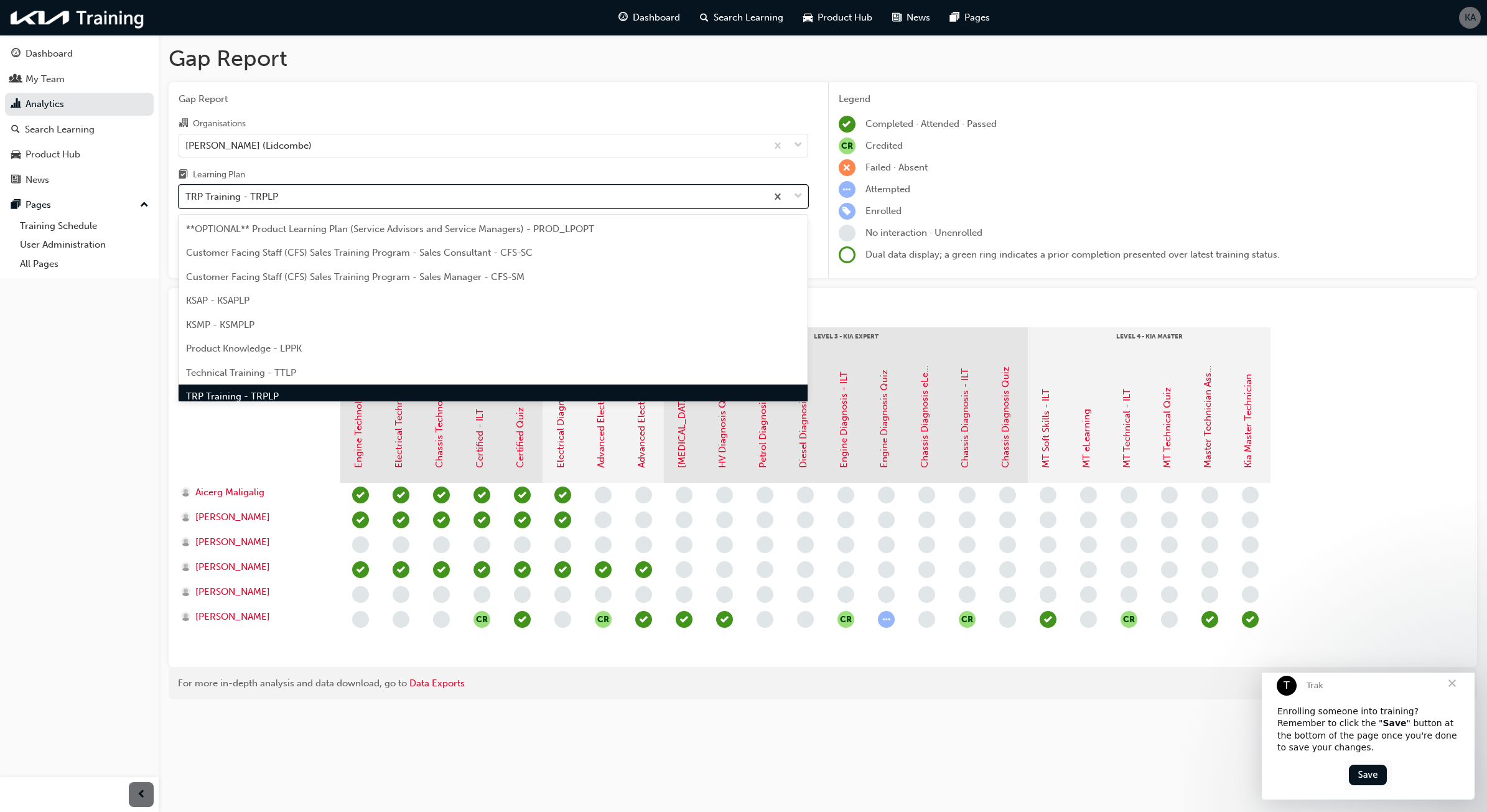
click at [468, 202] on div "TRP Training - TRPLP" at bounding box center [473, 197] width 587 height 22
click at [186, 201] on input "Learning Plan option TRP Training - TRPLP focused, 8 of 9. 9 results available.…" at bounding box center [185, 196] width 1 height 10
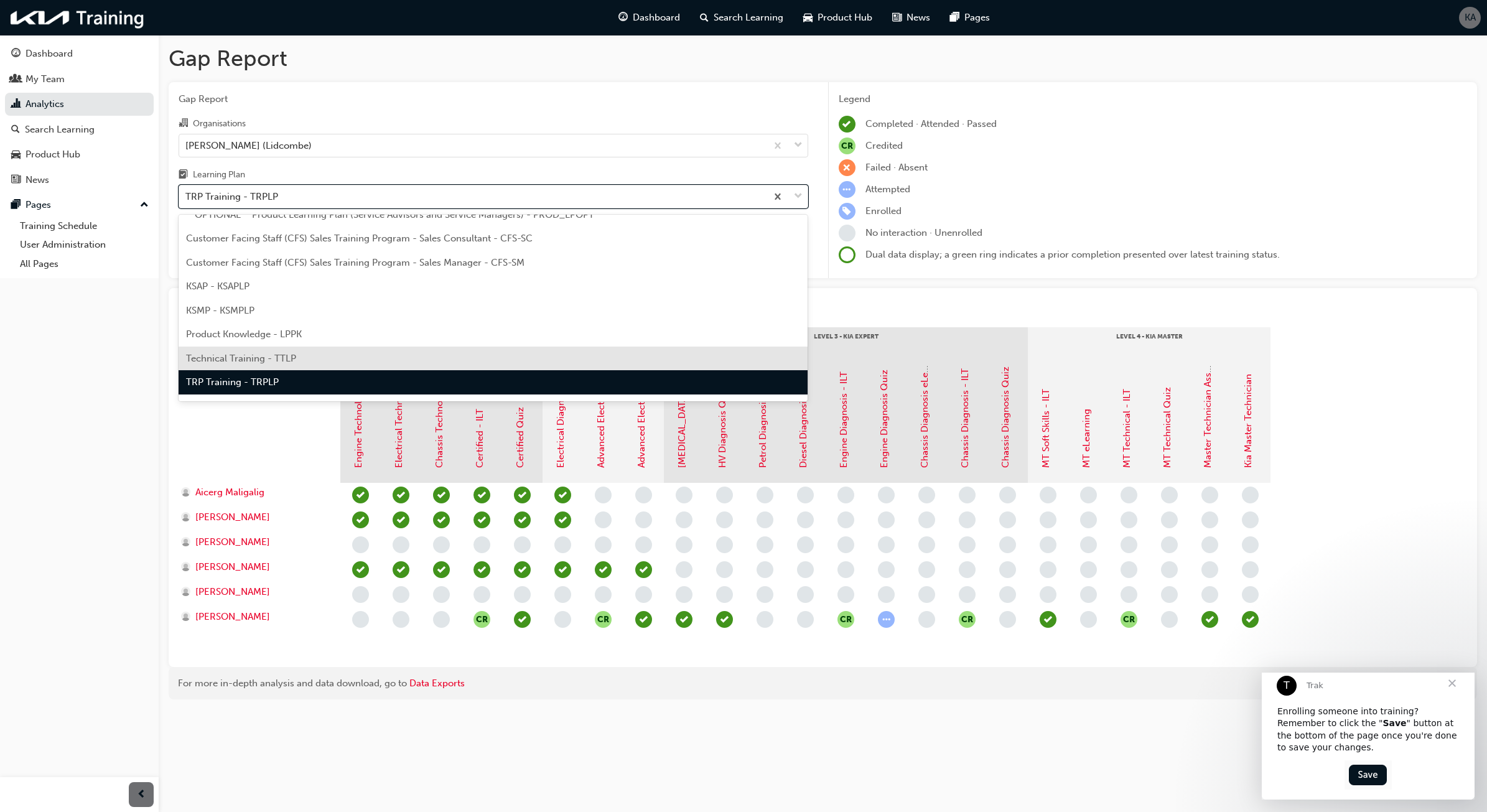
click at [328, 359] on div "Technical Training - TTLP" at bounding box center [493, 358] width 630 height 25
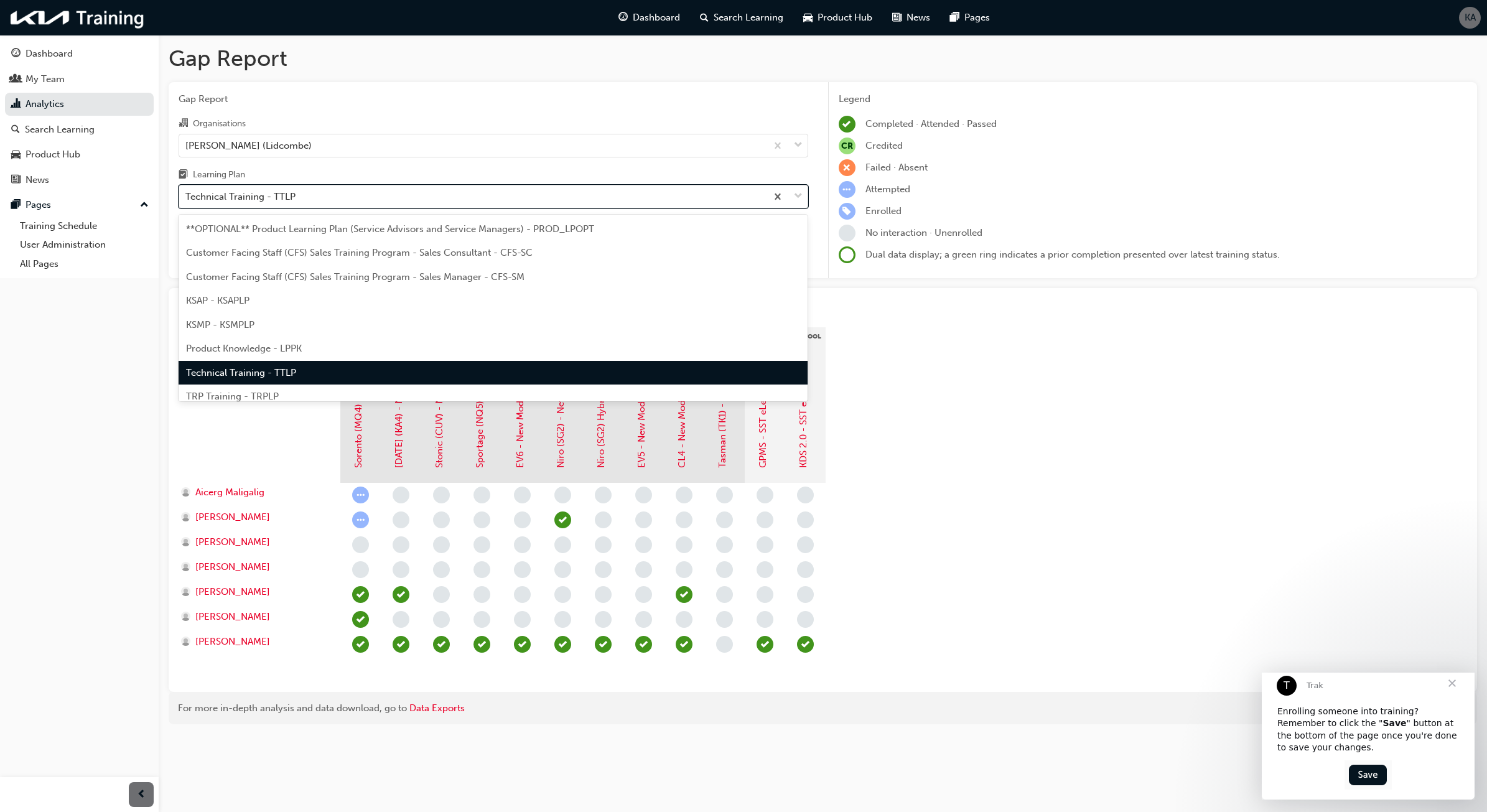
click at [560, 204] on div "Technical Training - TTLP" at bounding box center [473, 197] width 587 height 22
click at [186, 201] on input "Learning Plan option Technical Training - TTLP, selected. option Technical Trai…" at bounding box center [185, 196] width 1 height 10
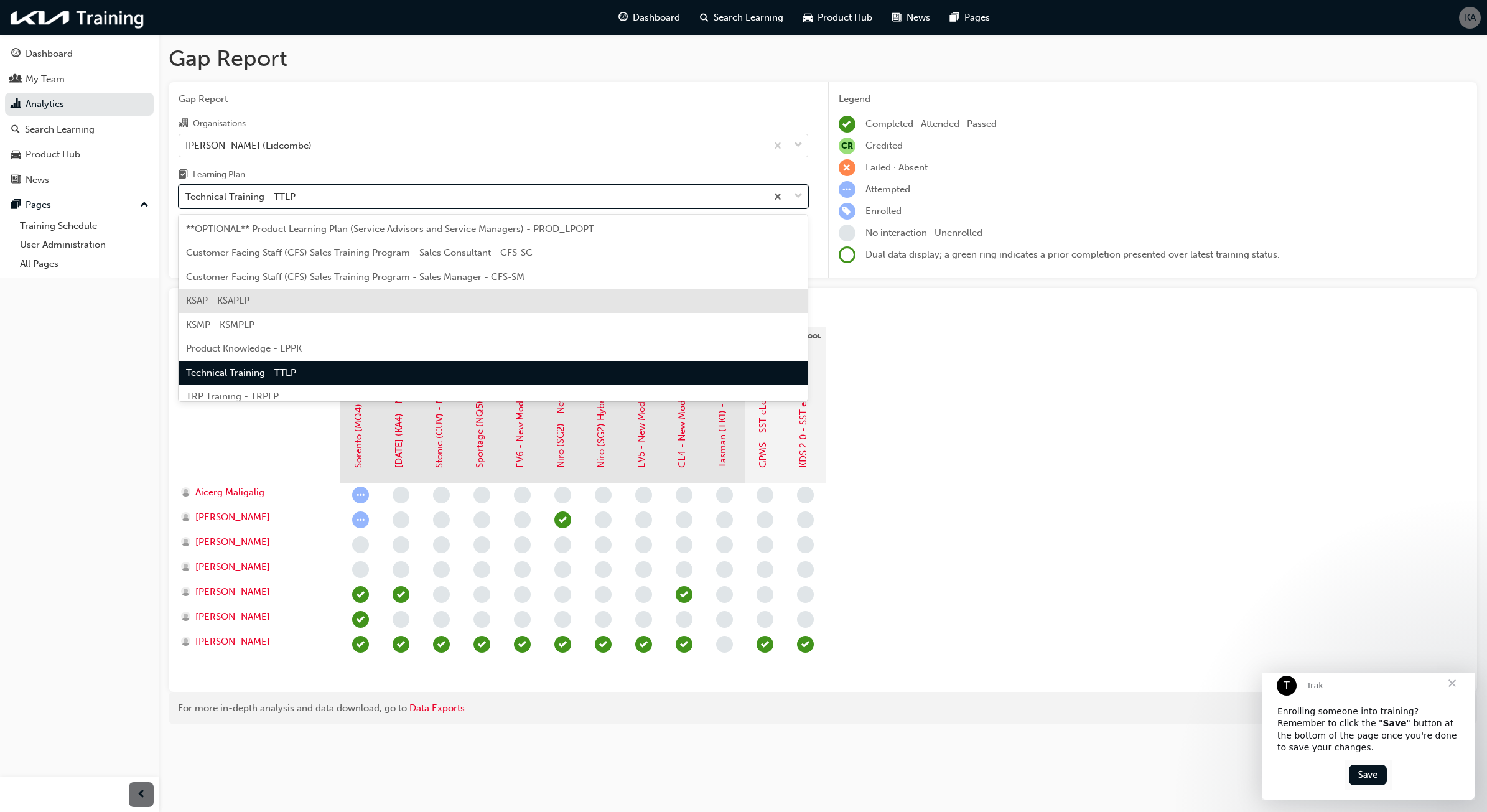
click at [458, 302] on div "KSAP - KSAPLP" at bounding box center [493, 301] width 630 height 25
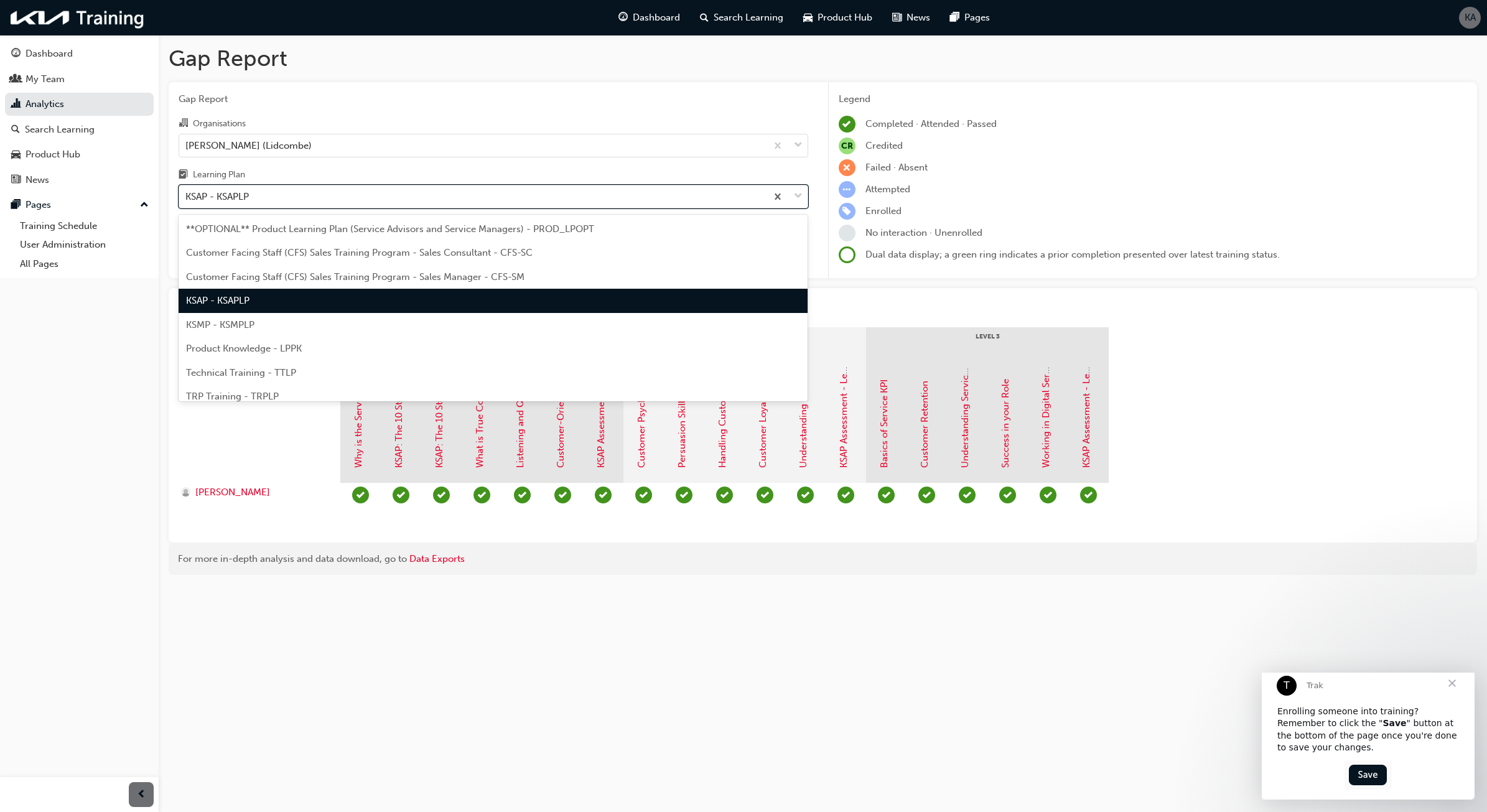
click at [439, 198] on div "KSAP - KSAPLP" at bounding box center [473, 197] width 587 height 22
click at [186, 198] on input "Learning Plan option KSAP - KSAPLP, selected. option KSAP - KSAPLP focused, 4 o…" at bounding box center [185, 196] width 1 height 10
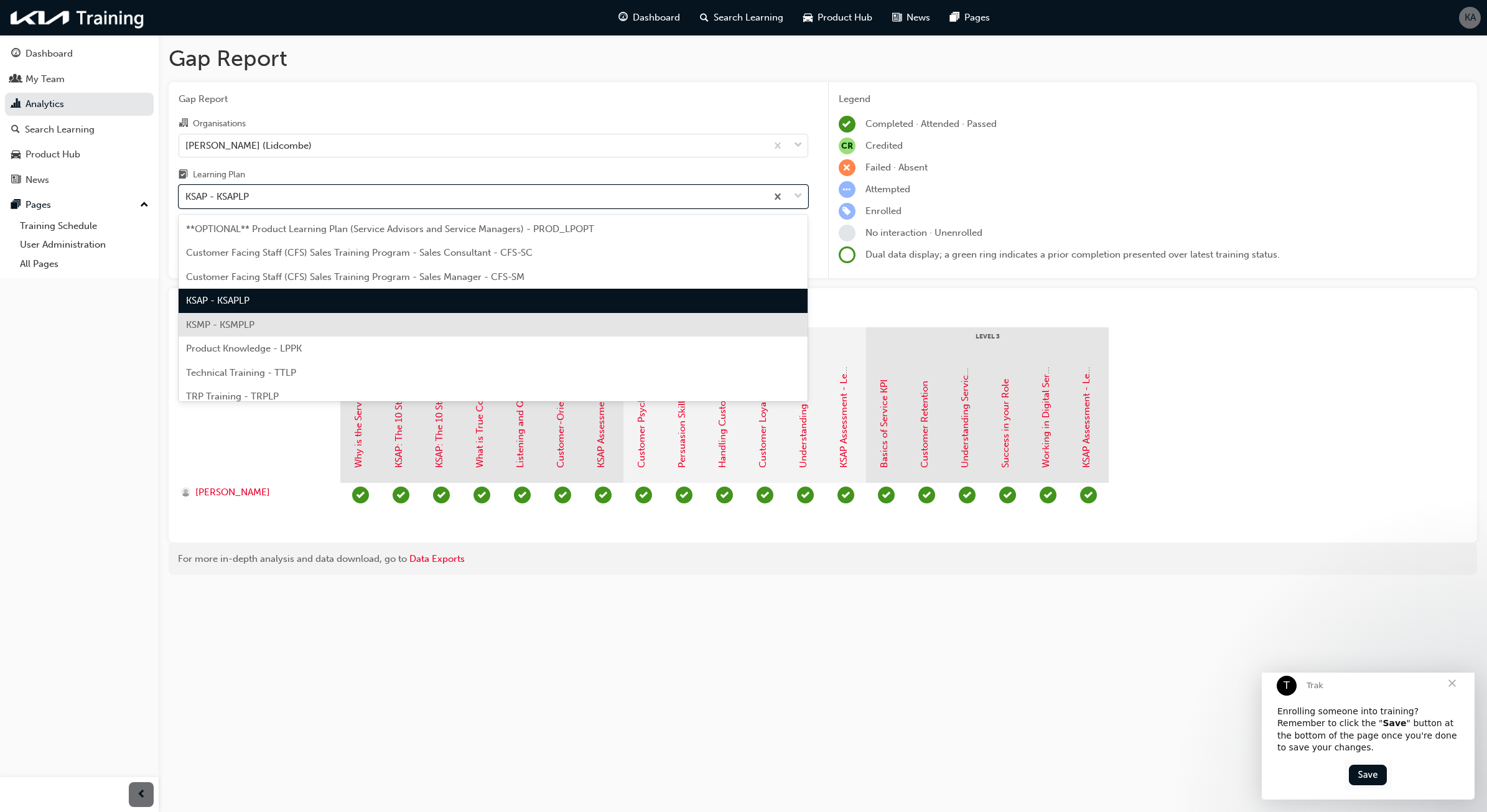
click at [344, 331] on div "KSMP - KSMPLP" at bounding box center [493, 325] width 630 height 25
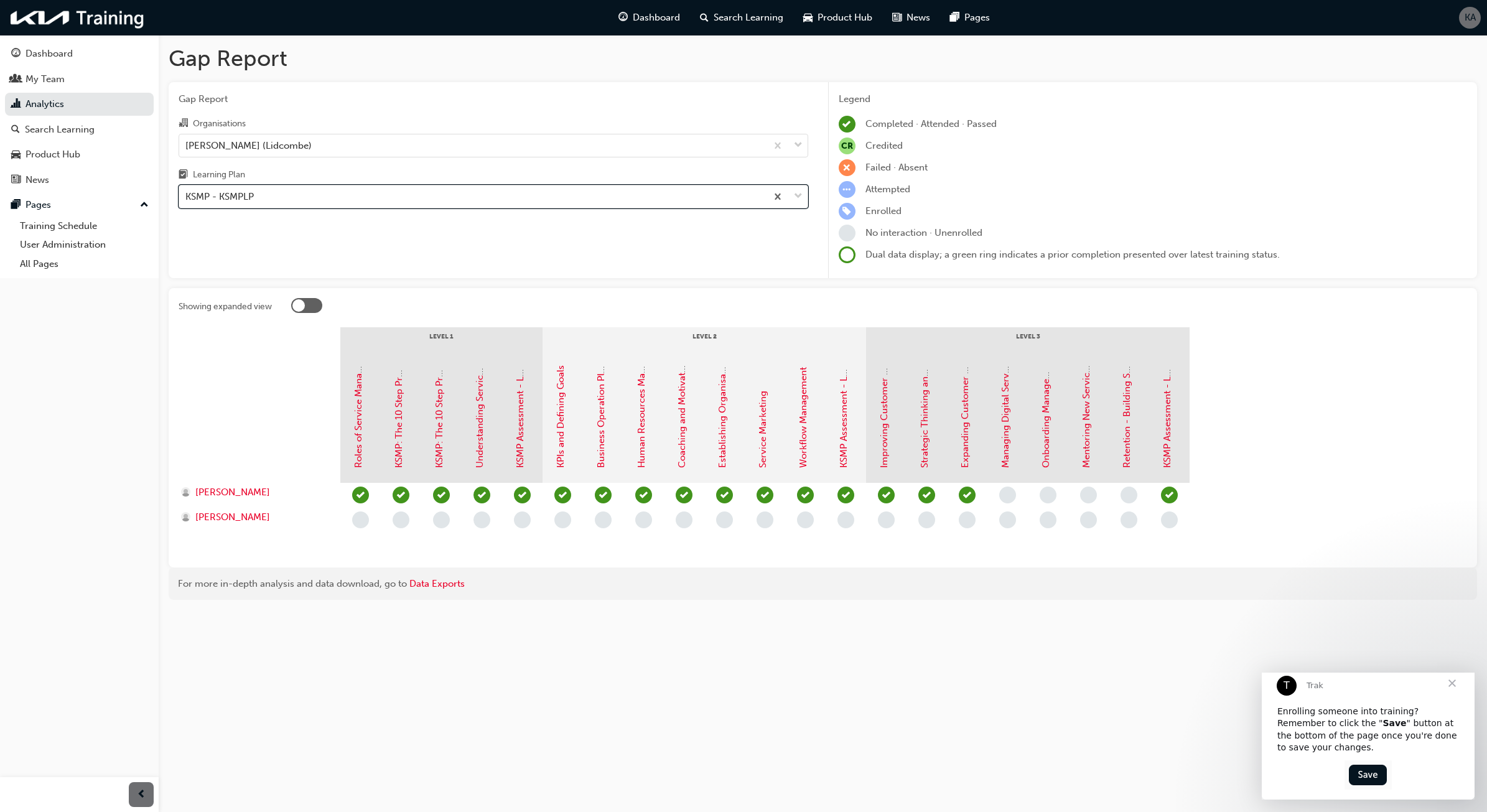
drag, startPoint x: 399, startPoint y: 193, endPoint x: 399, endPoint y: 199, distance: 6.0
click at [399, 198] on div "KSMP - KSMPLP" at bounding box center [473, 197] width 587 height 22
click at [186, 198] on input "Learning Plan option KSMP - KSMPLP, selected. 0 results available. Select is fo…" at bounding box center [185, 196] width 1 height 10
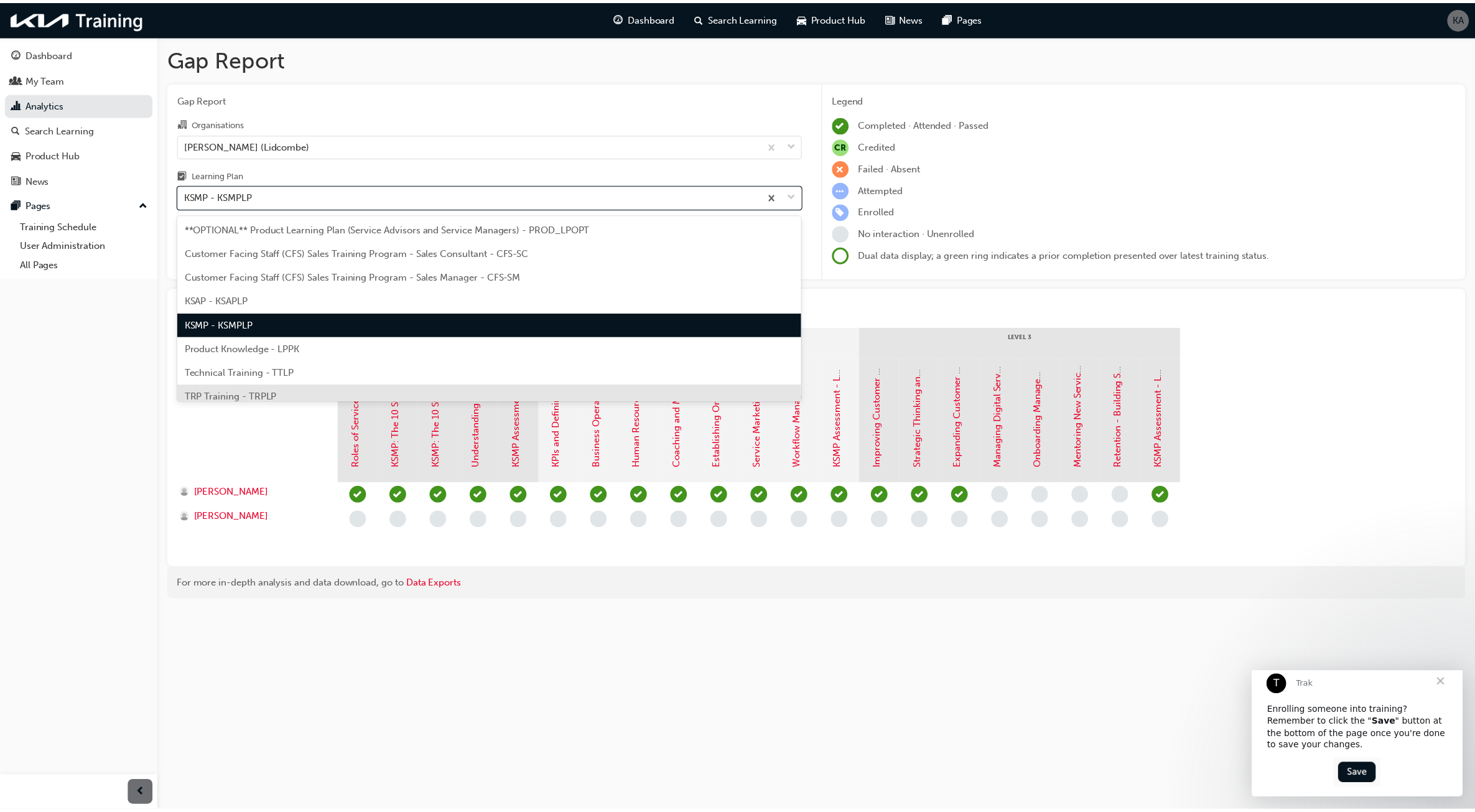
scroll to position [33, 0]
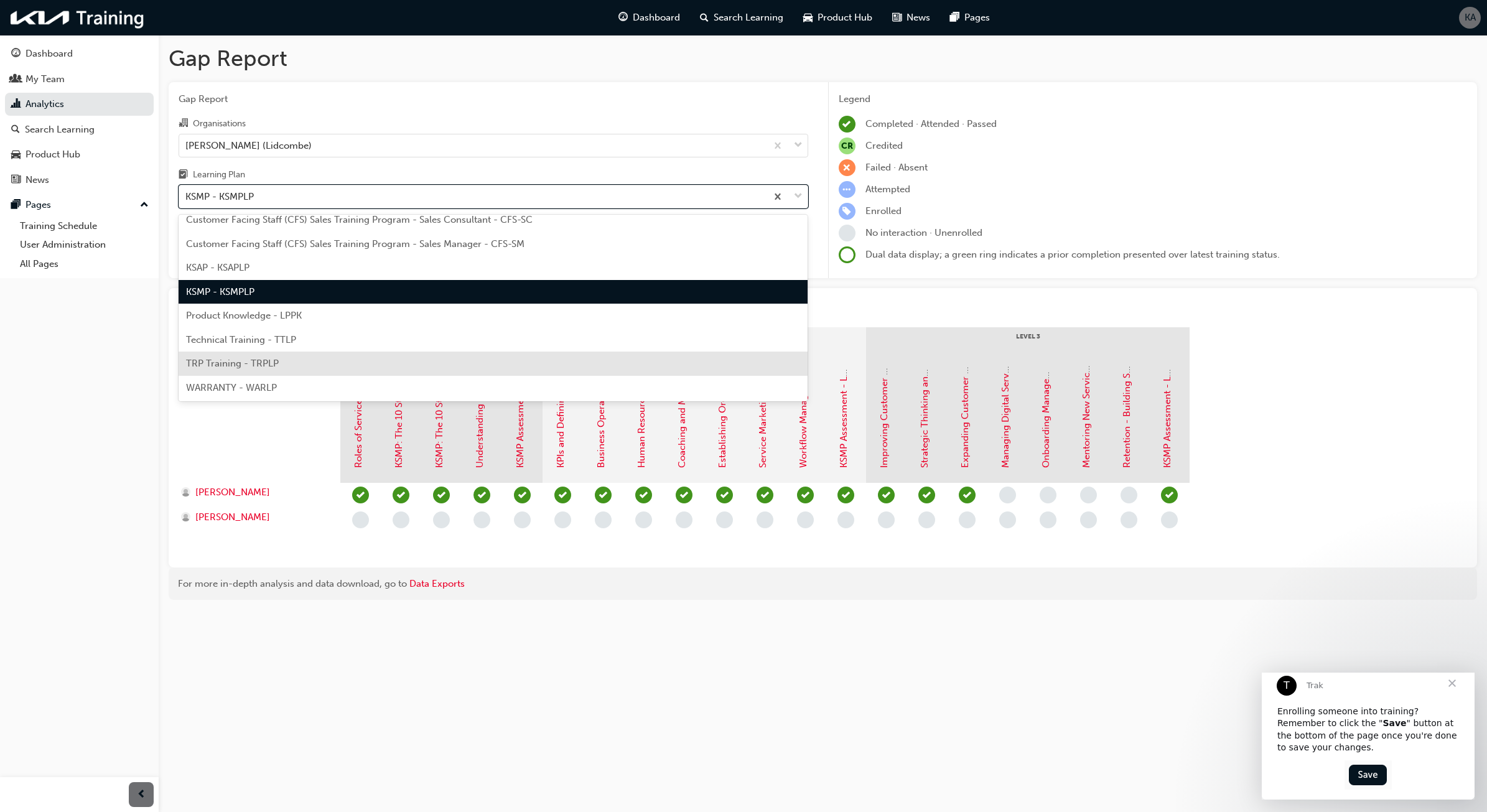
click at [383, 362] on div "TRP Training - TRPLP" at bounding box center [493, 364] width 630 height 25
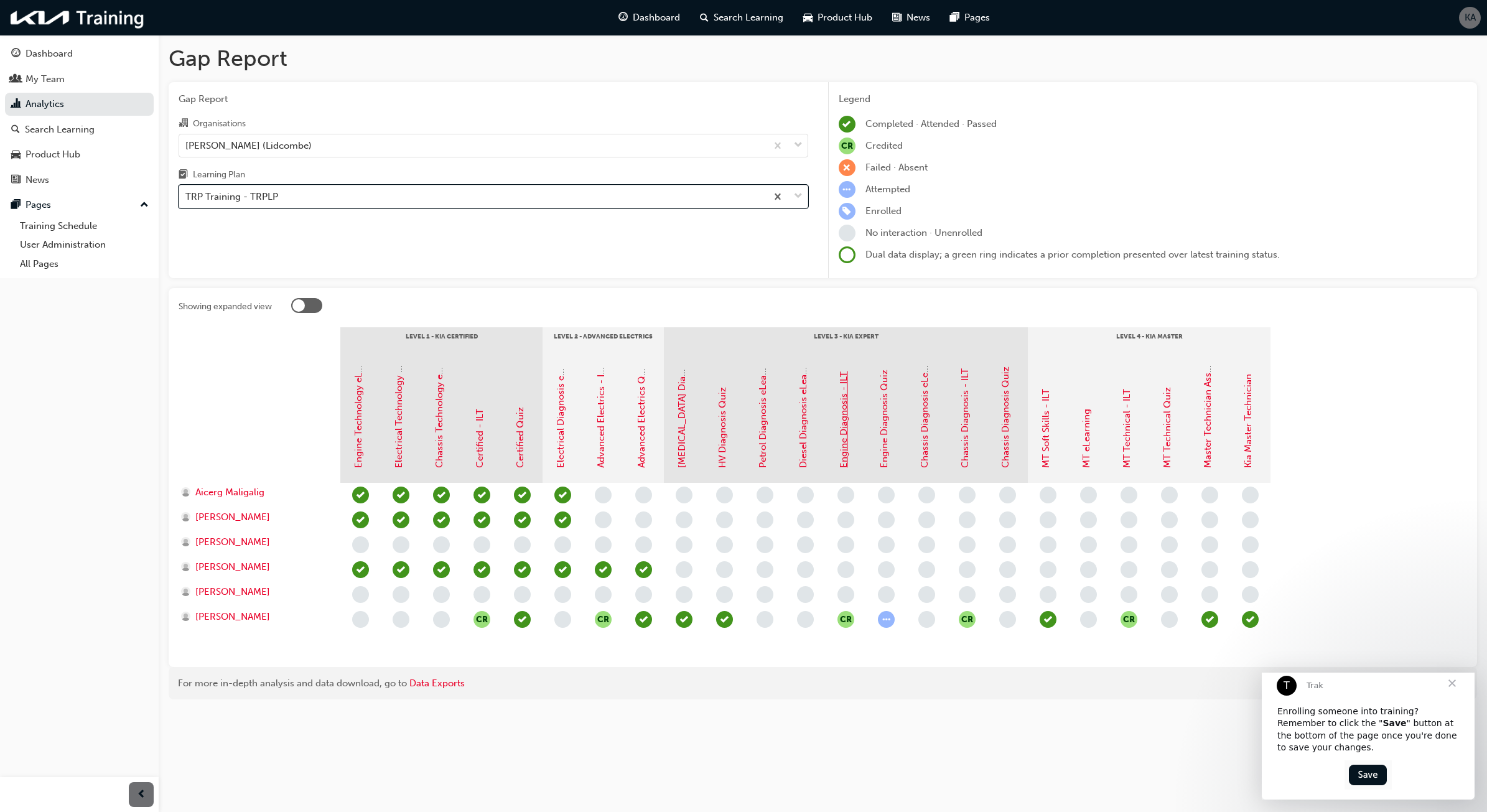
click at [845, 445] on link "Engine Diagnosis - ILT" at bounding box center [843, 420] width 11 height 96
click at [963, 456] on link "Chassis Diagnosis - ILT" at bounding box center [965, 418] width 11 height 99
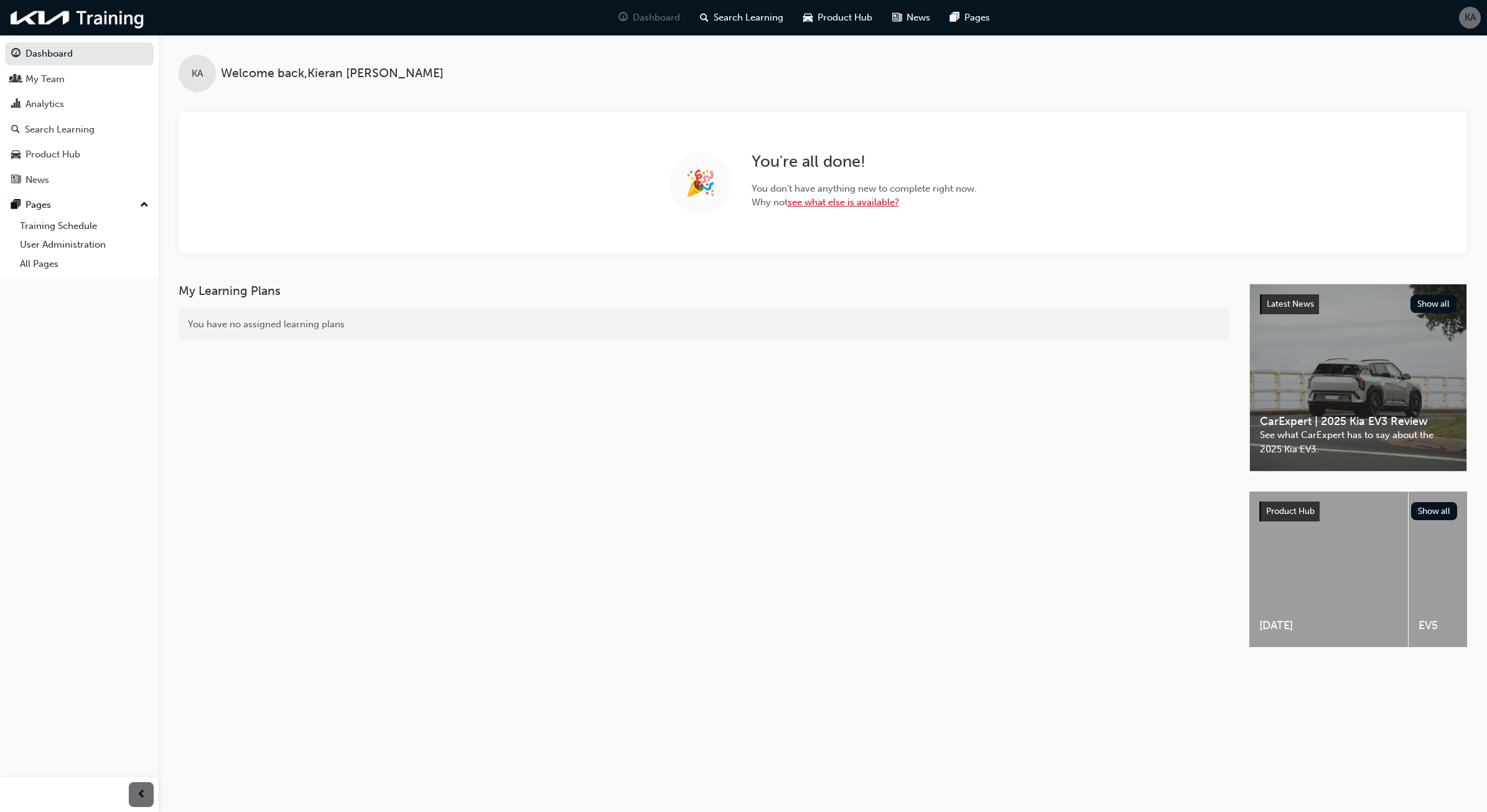
click at [838, 202] on link "see what else is available?" at bounding box center [843, 202] width 112 height 11
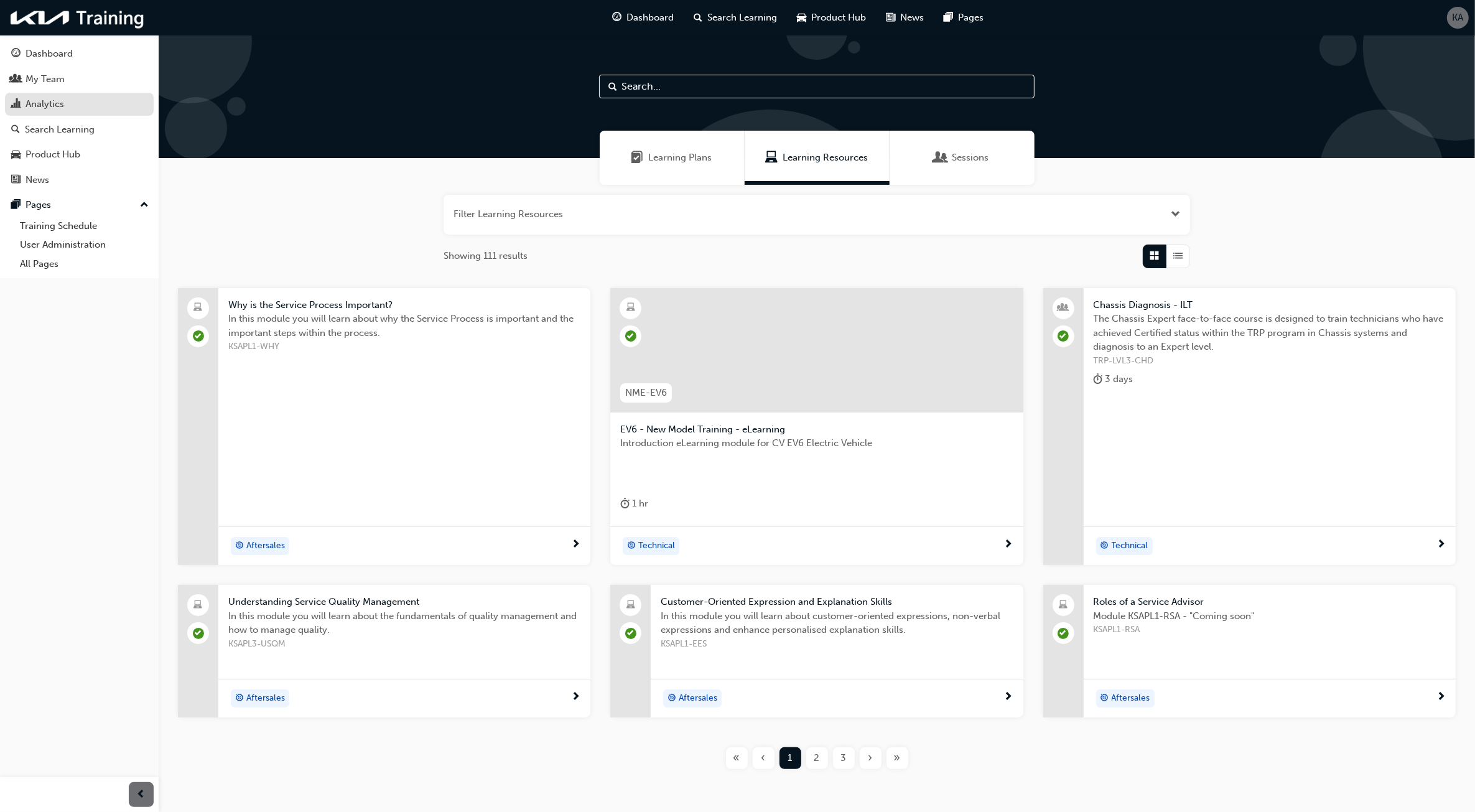
click at [97, 94] on link "Analytics" at bounding box center [78, 104] width 148 height 23
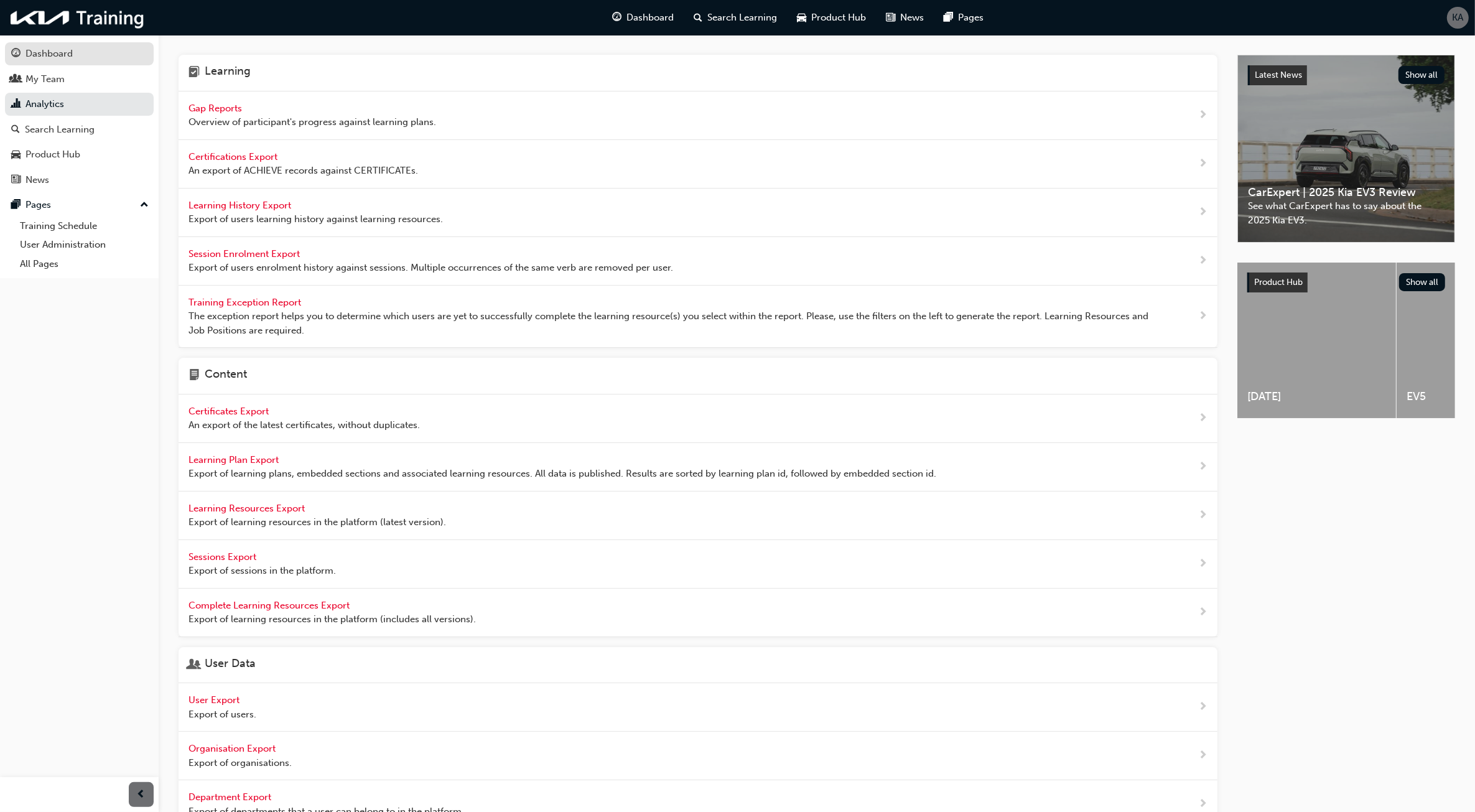
click at [72, 60] on div "Dashboard" at bounding box center [49, 53] width 47 height 14
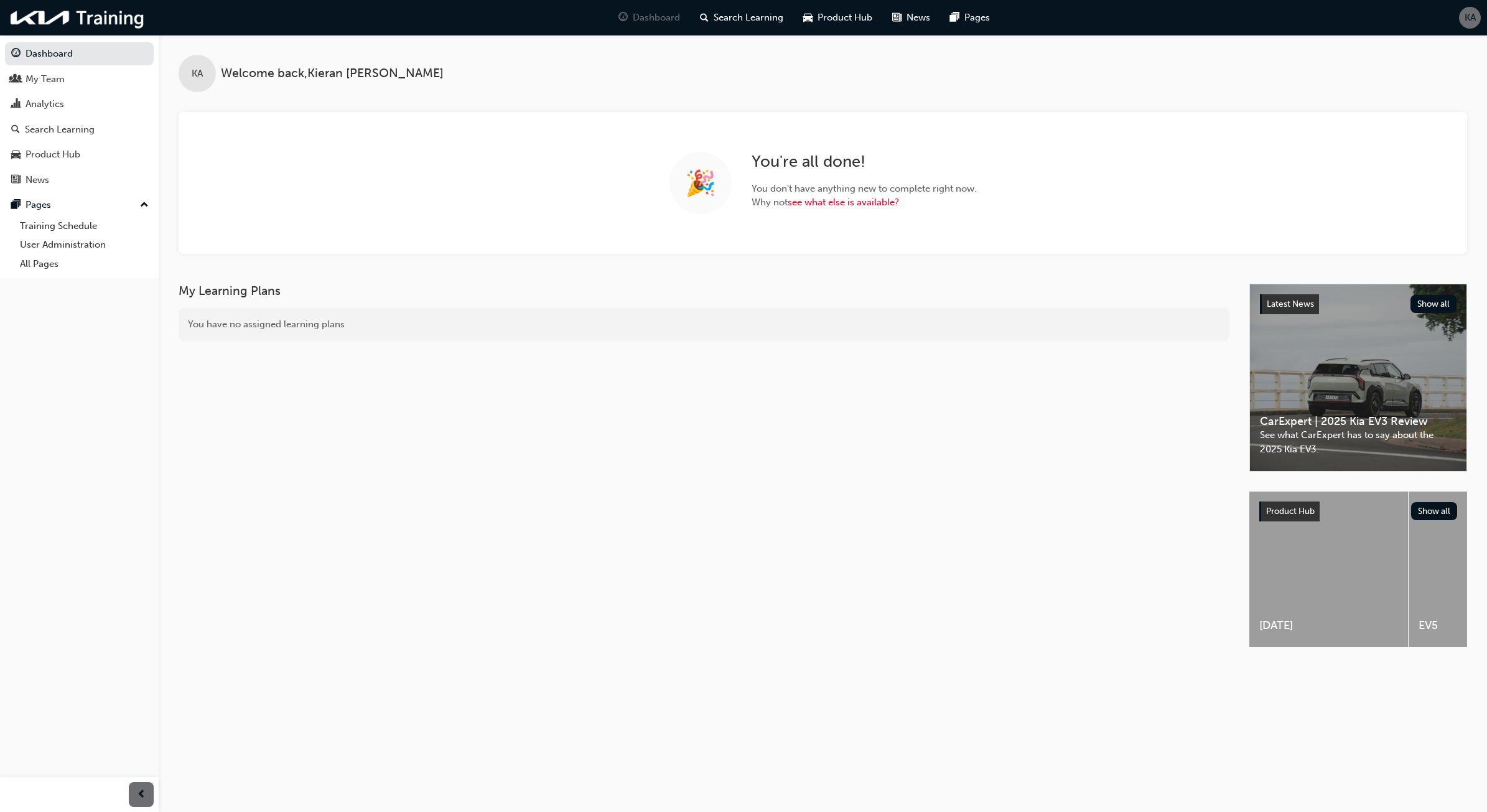
click at [1476, 31] on div "Dashboard Search Learning Product Hub News Pages KA" at bounding box center [743, 18] width 1487 height 36
click at [1472, 25] on div "KA" at bounding box center [1469, 17] width 22 height 22
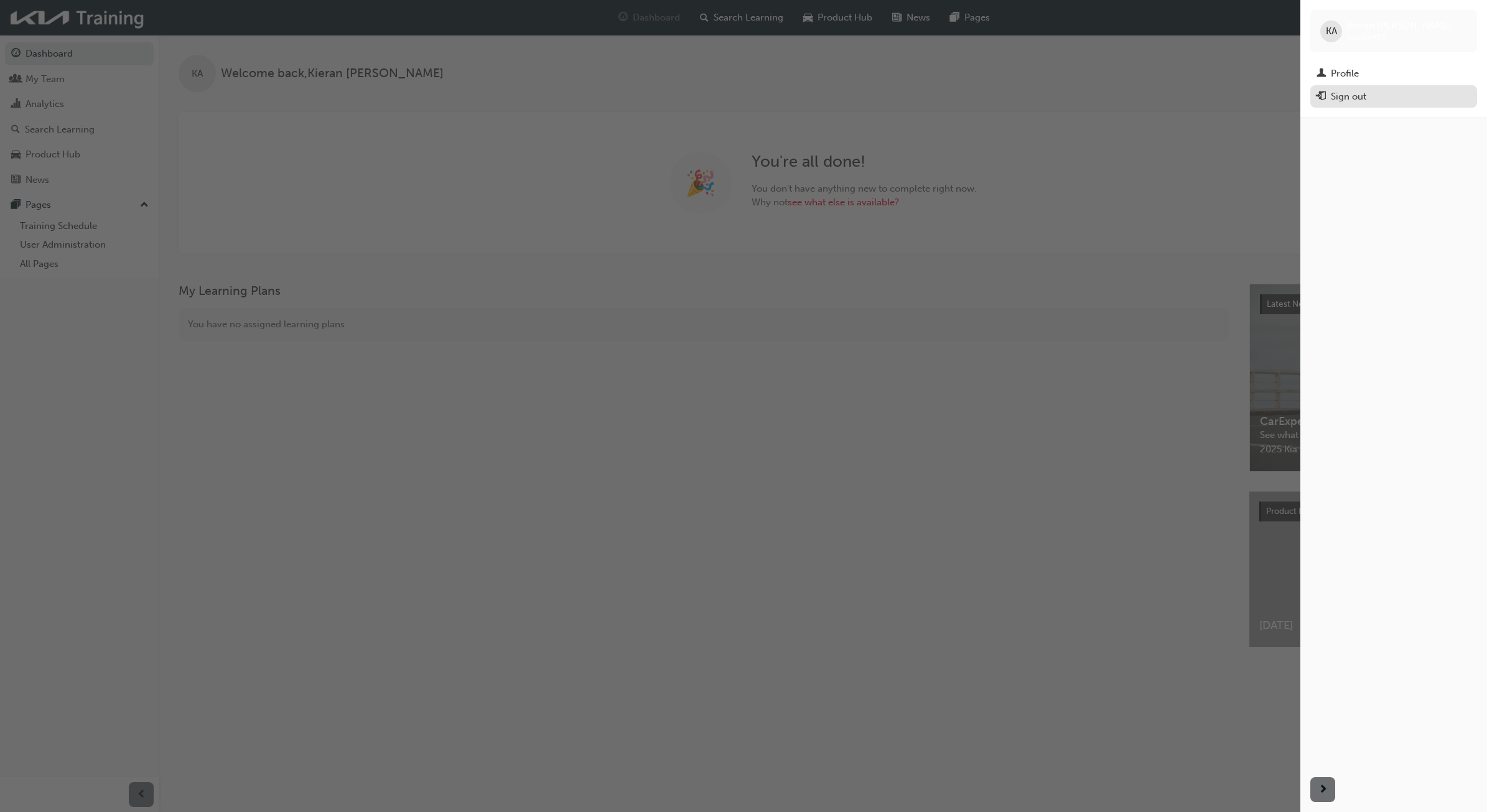
click at [1361, 105] on button "Sign out" at bounding box center [1393, 96] width 166 height 23
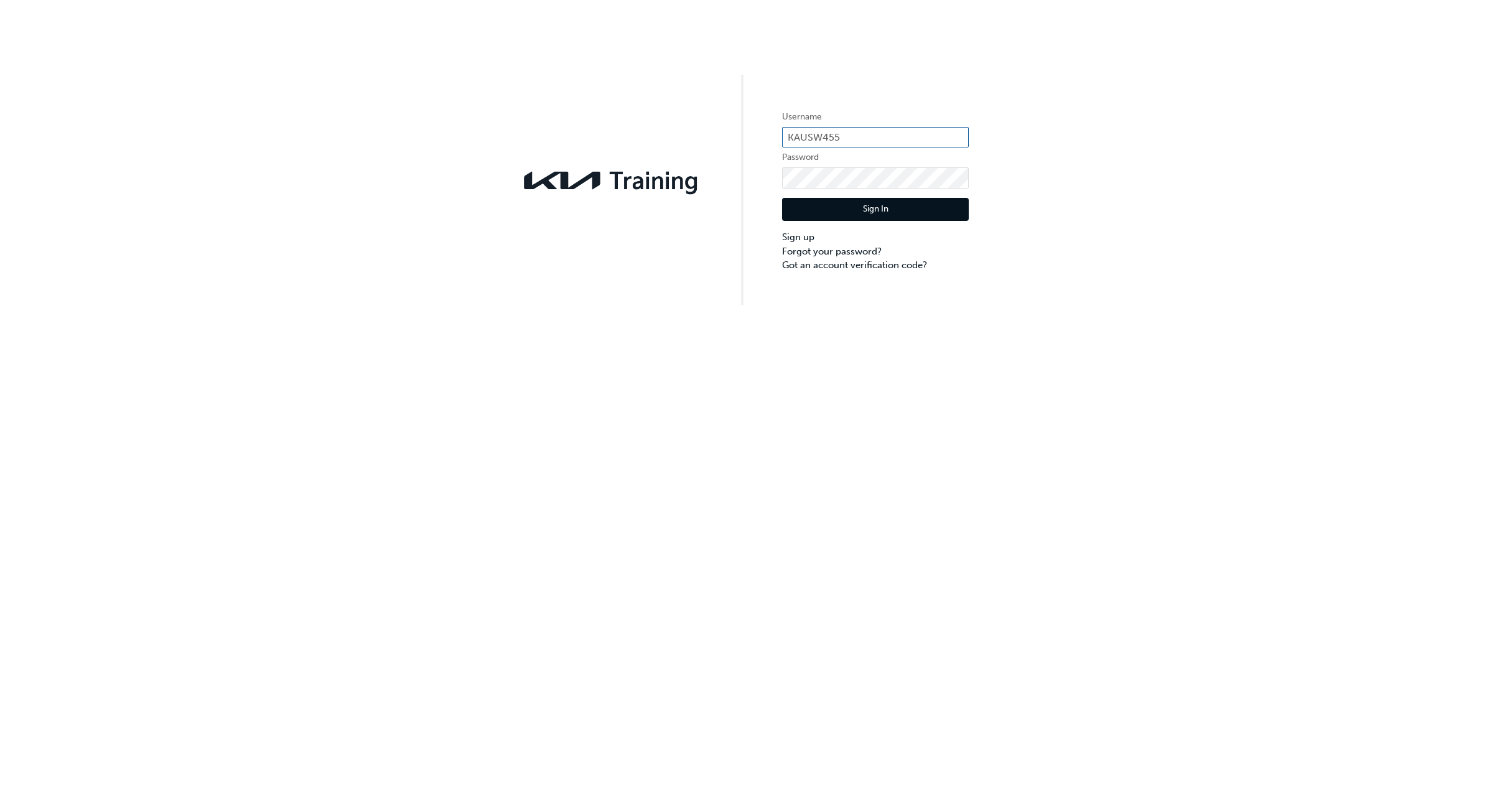
click at [907, 134] on input "KAUSW455" at bounding box center [874, 137] width 186 height 21
type input "james_stevis99@hotmail.com"
click button "Sign In" at bounding box center [874, 209] width 186 height 24
